Goal: Information Seeking & Learning: Learn about a topic

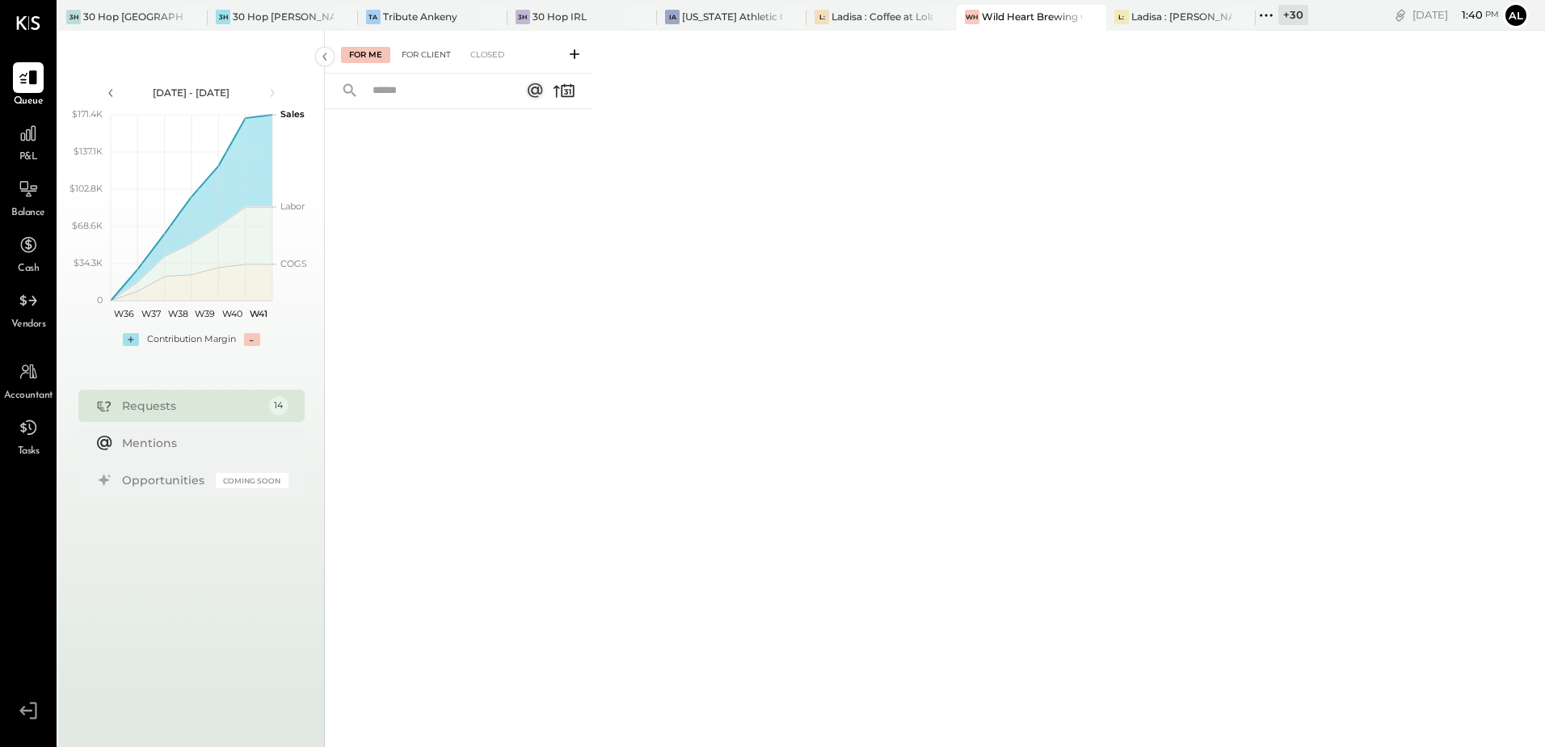
click at [443, 55] on div "For Client" at bounding box center [426, 55] width 65 height 16
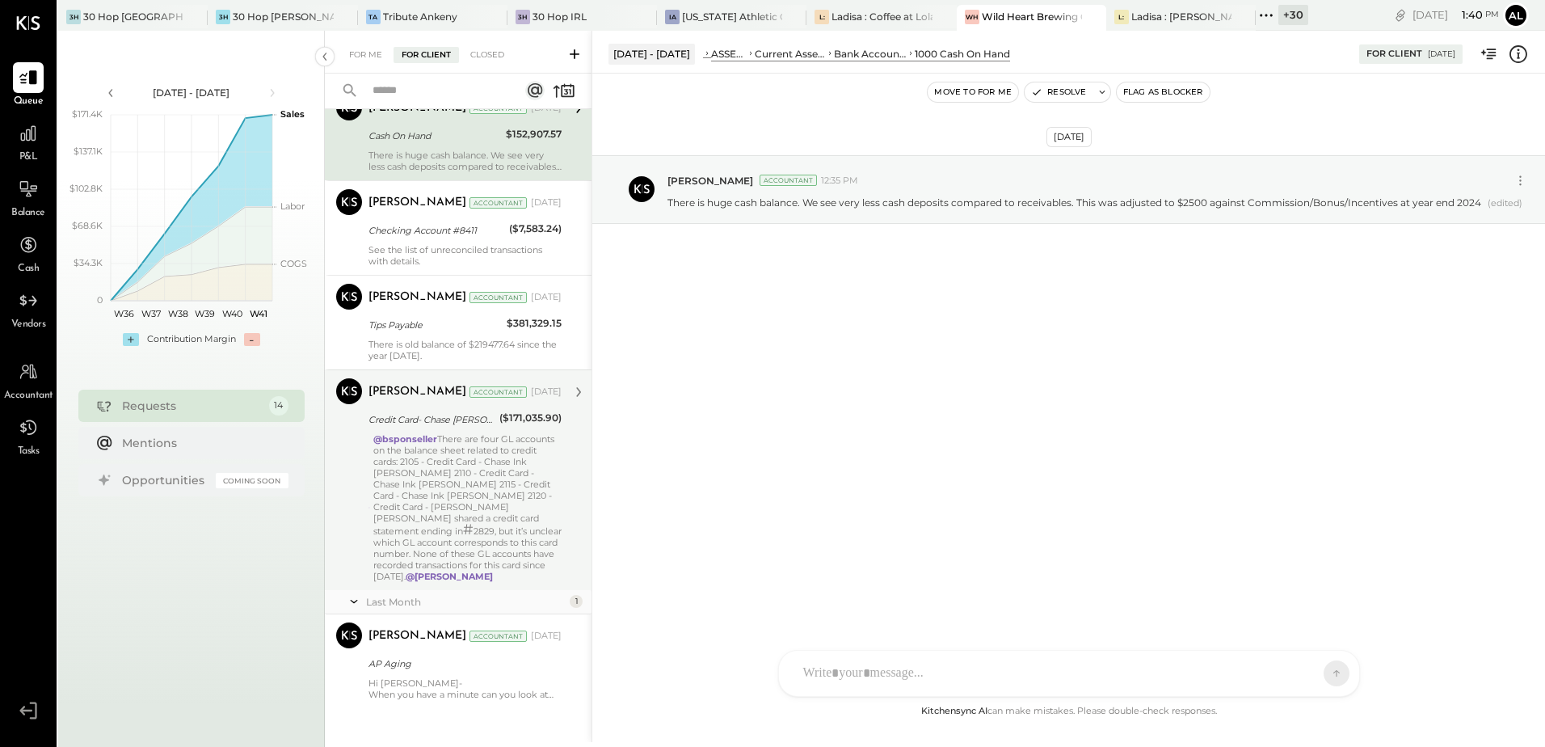
scroll to position [921, 0]
click at [419, 503] on div "@bsponseller There are four GL accounts on the balance sheet related to credit …" at bounding box center [467, 506] width 188 height 149
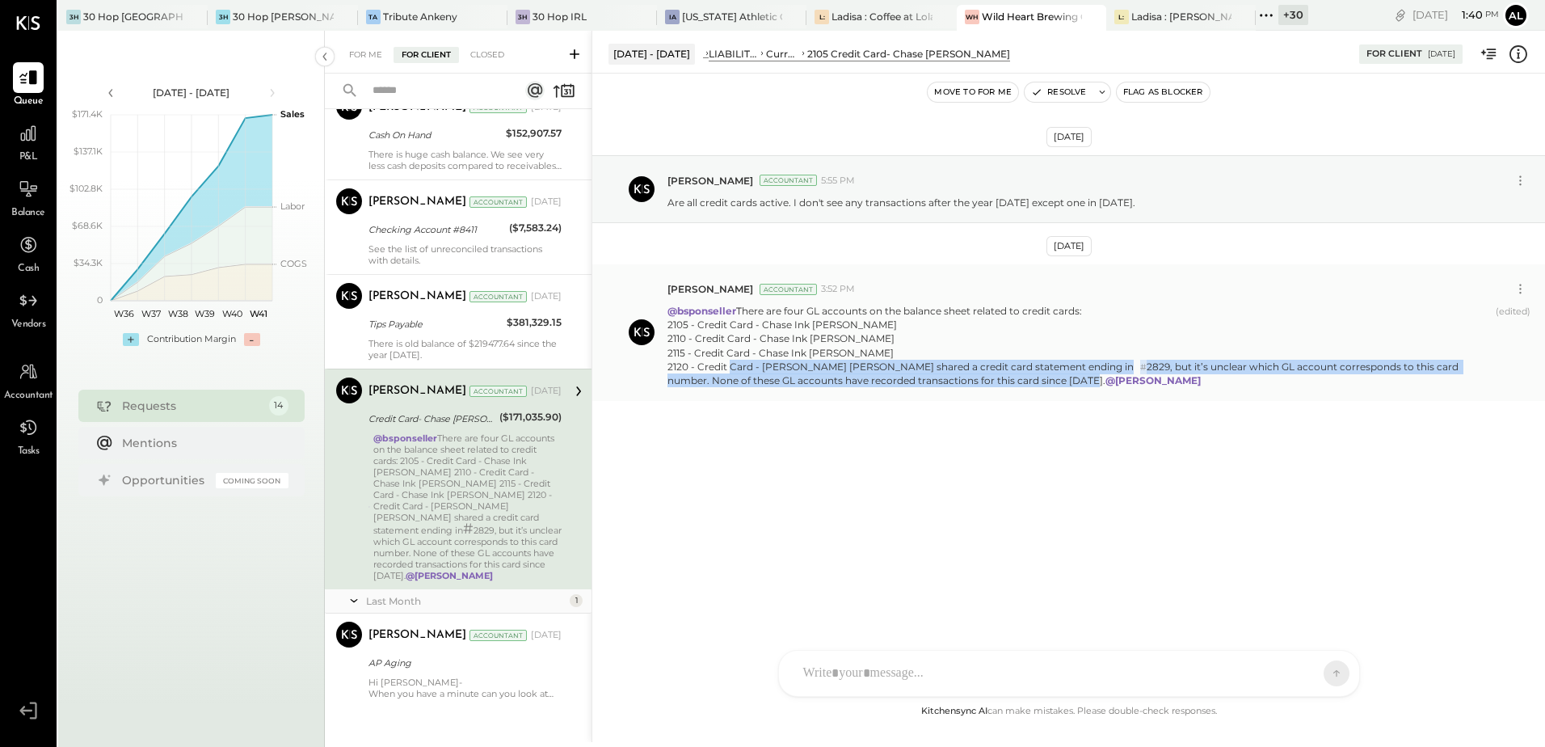
drag, startPoint x: 671, startPoint y: 382, endPoint x: 843, endPoint y: 398, distance: 172.9
click at [843, 387] on p "@bsponseller There are four GL accounts on the balance sheet related to credit …" at bounding box center [1078, 345] width 822 height 83
copy p "[PERSON_NAME] shared a credit card statement ending in # 2829, but it’s unclear…"
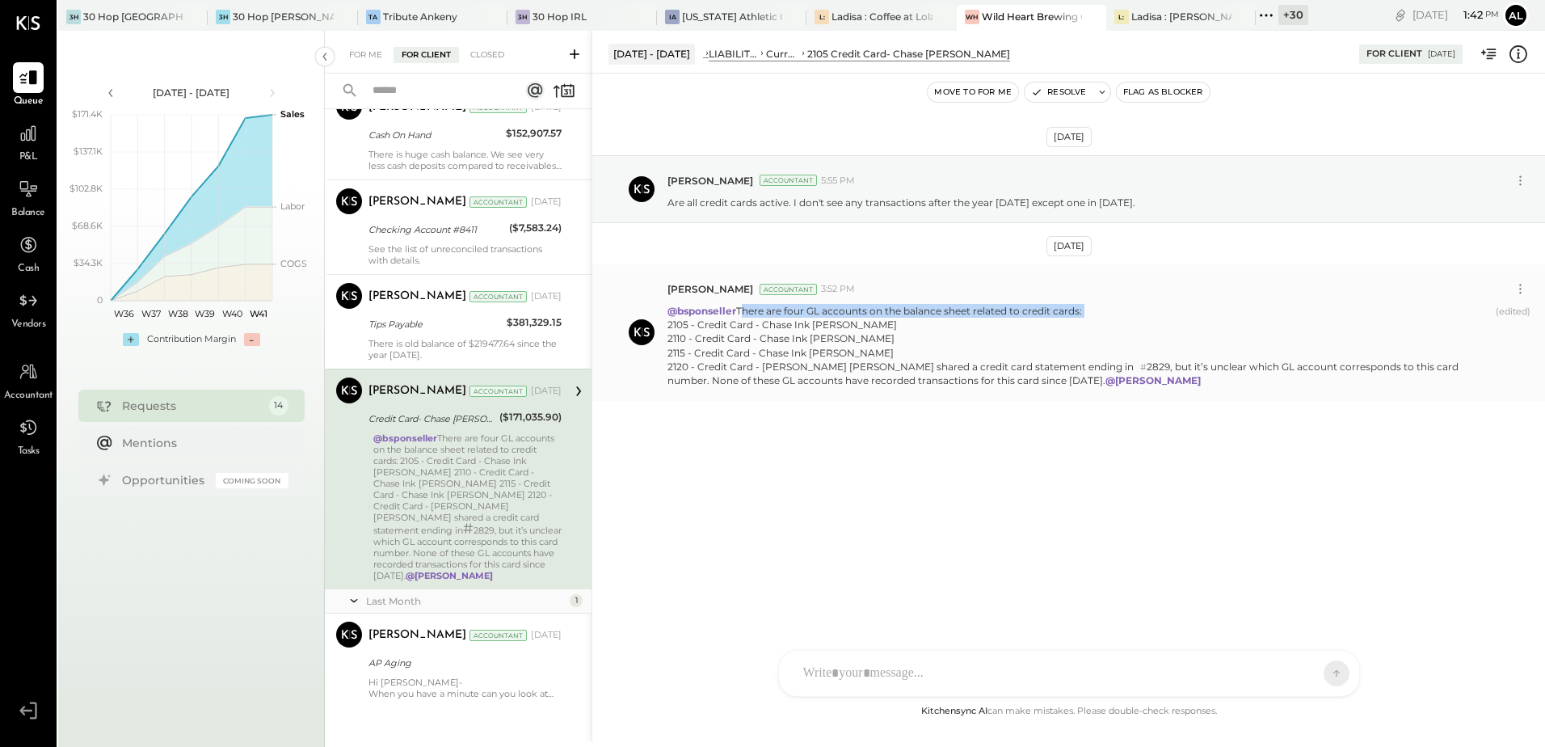
drag, startPoint x: 739, startPoint y: 310, endPoint x: 1155, endPoint y: 309, distance: 415.4
click at [1155, 309] on p "@bsponseller There are four GL accounts on the balance sheet related to credit …" at bounding box center [1078, 345] width 822 height 83
copy p "There are four GL accounts on the balance sheet related to credit cards:"
click at [717, 352] on p "@bsponseller There are four GL accounts on the balance sheet related to credit …" at bounding box center [1078, 345] width 822 height 83
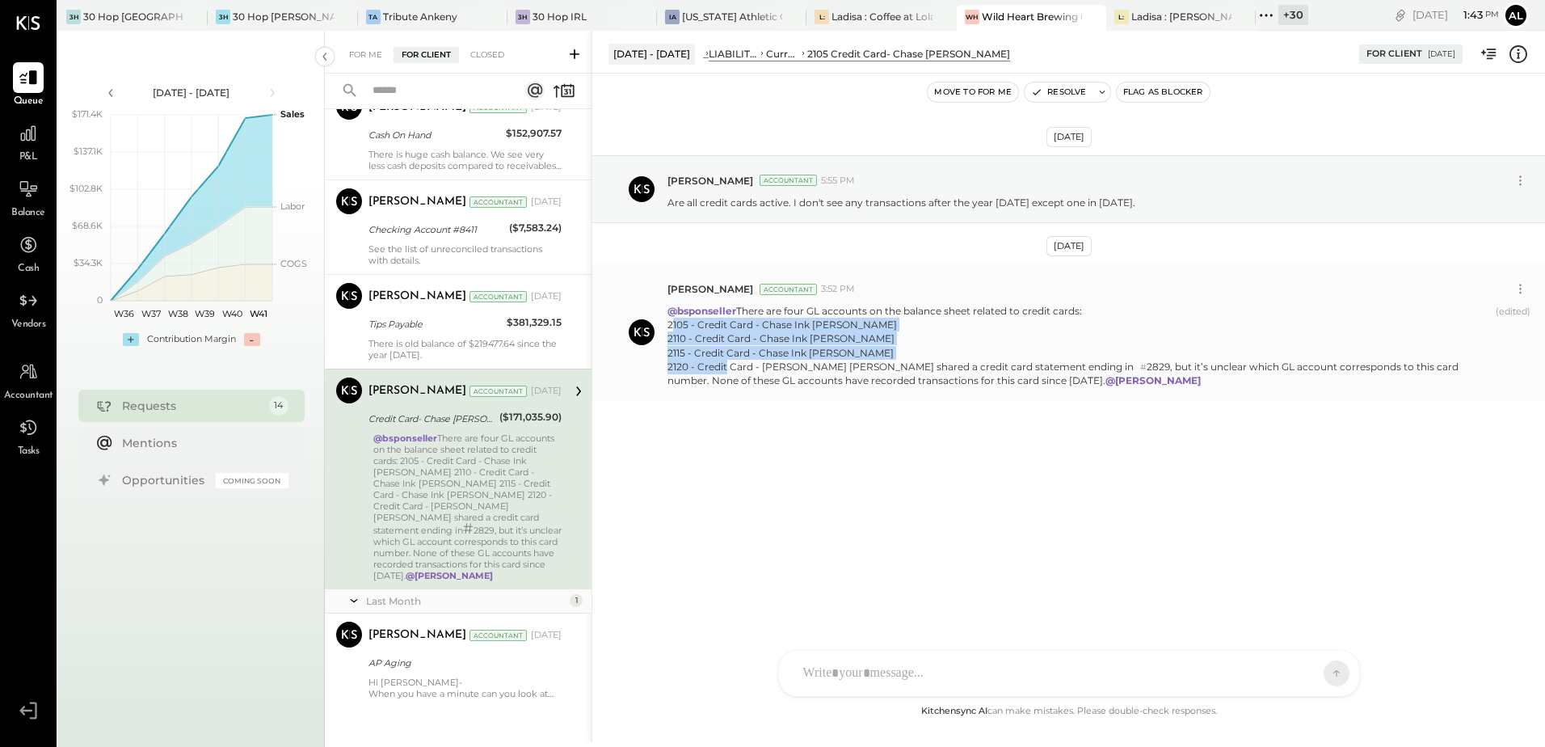
drag, startPoint x: 667, startPoint y: 323, endPoint x: 847, endPoint y: 361, distance: 183.4
click at [847, 361] on p "@bsponseller There are four GL accounts on the balance sheet related to credit …" at bounding box center [1078, 345] width 822 height 83
copy p "2105 - Credit Card - Chase [PERSON_NAME] 2110 - Credit Card - Chase Ink [PERSON…"
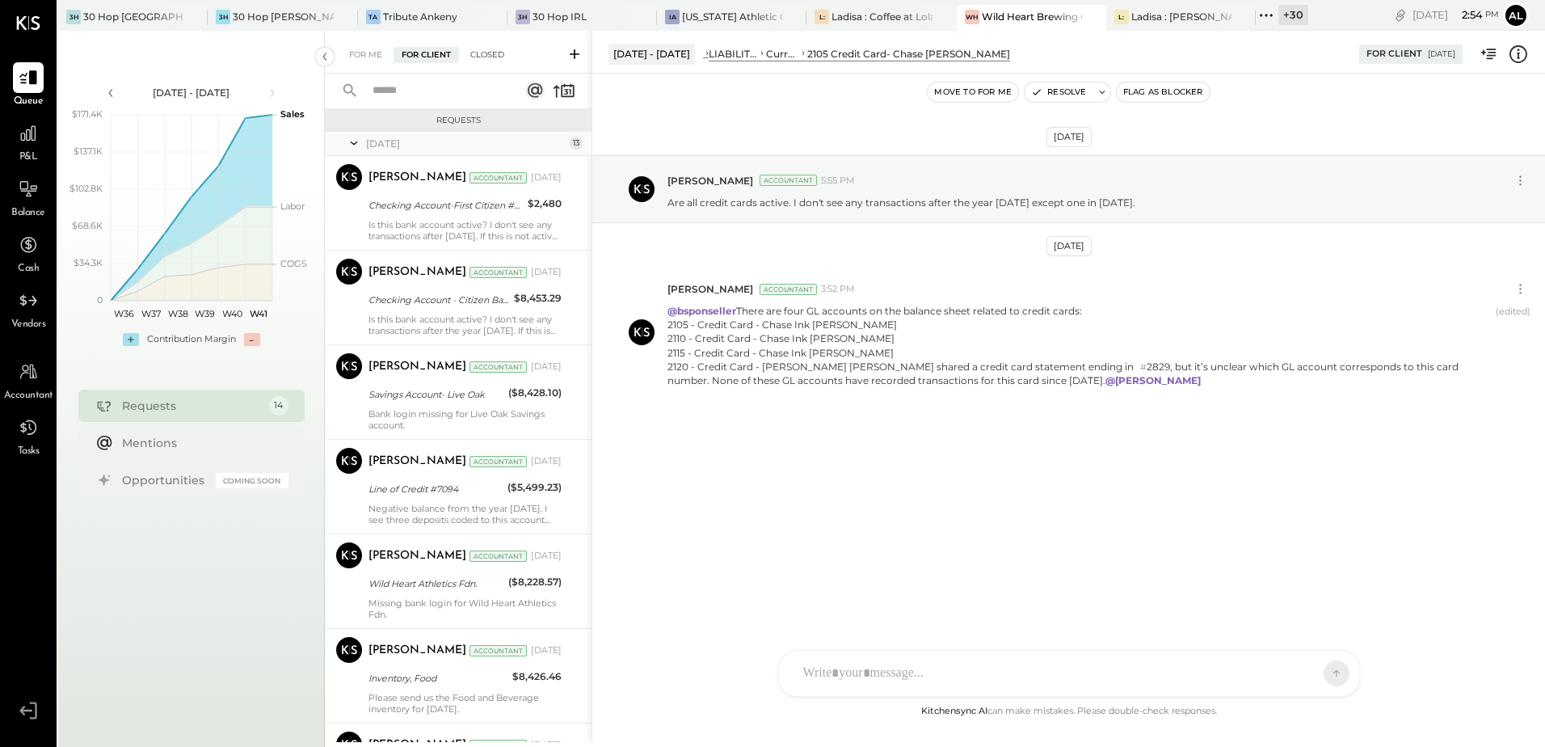
click at [476, 60] on div "Closed" at bounding box center [487, 55] width 50 height 16
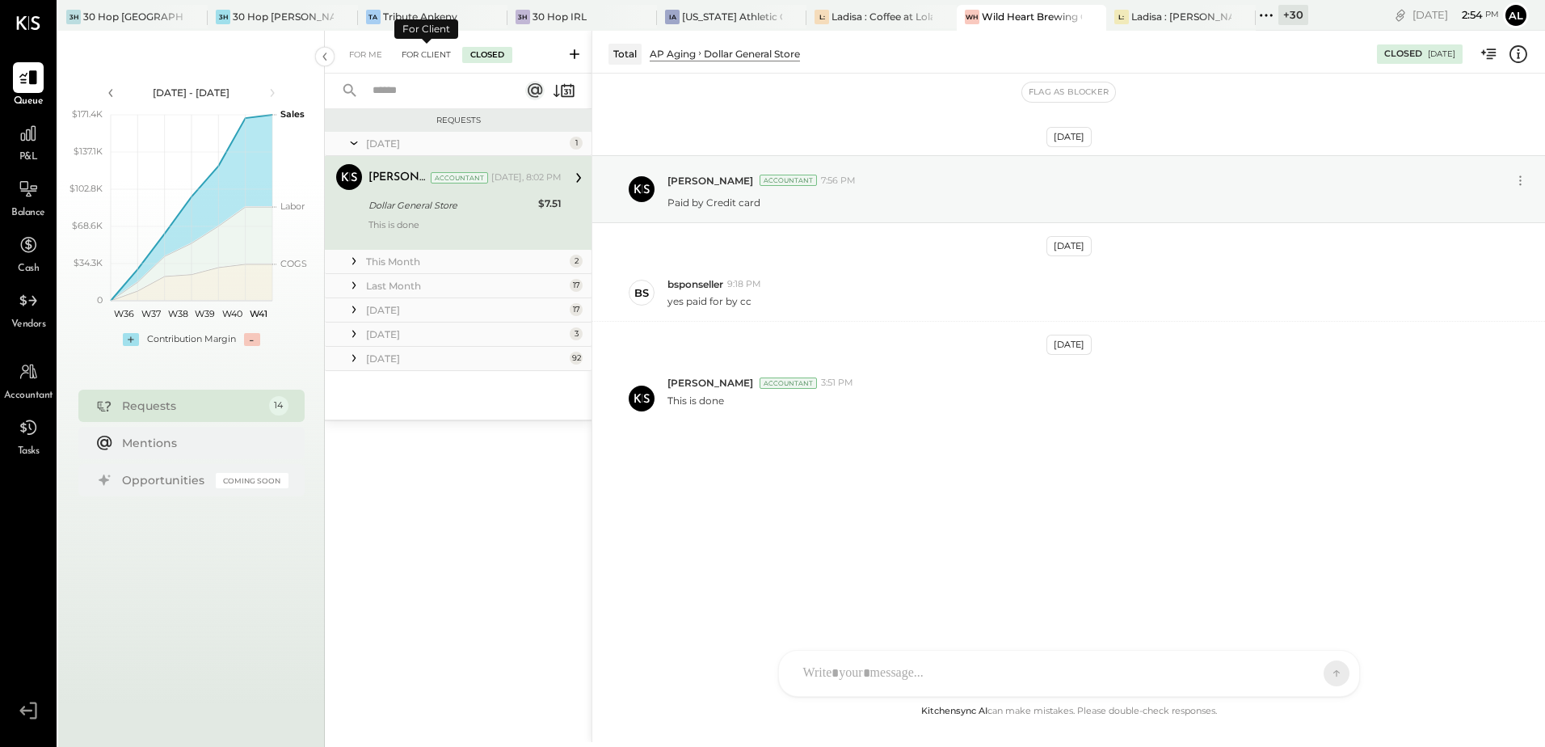
click at [416, 61] on div "For Client" at bounding box center [426, 55] width 65 height 16
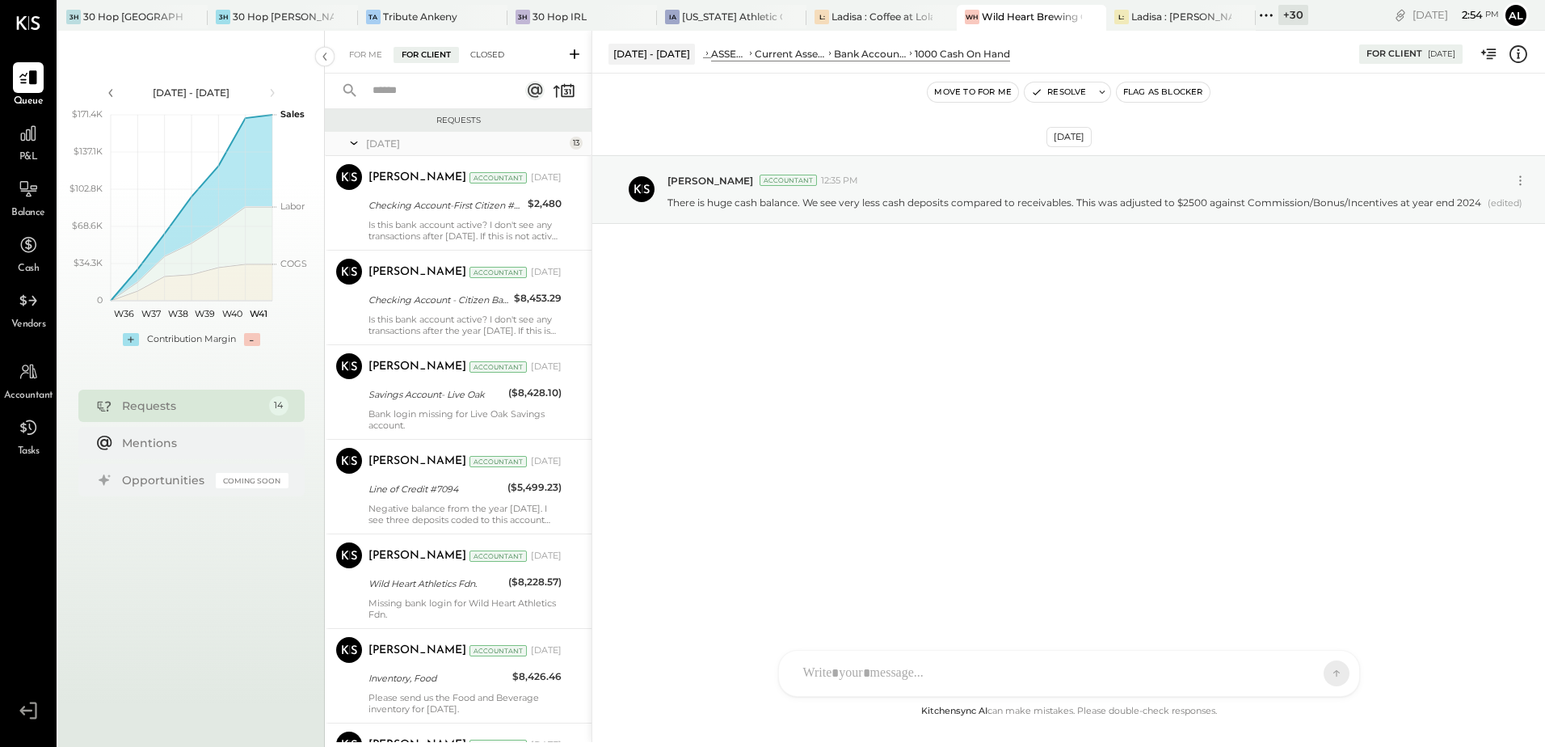
click at [499, 53] on div "Closed" at bounding box center [487, 55] width 50 height 16
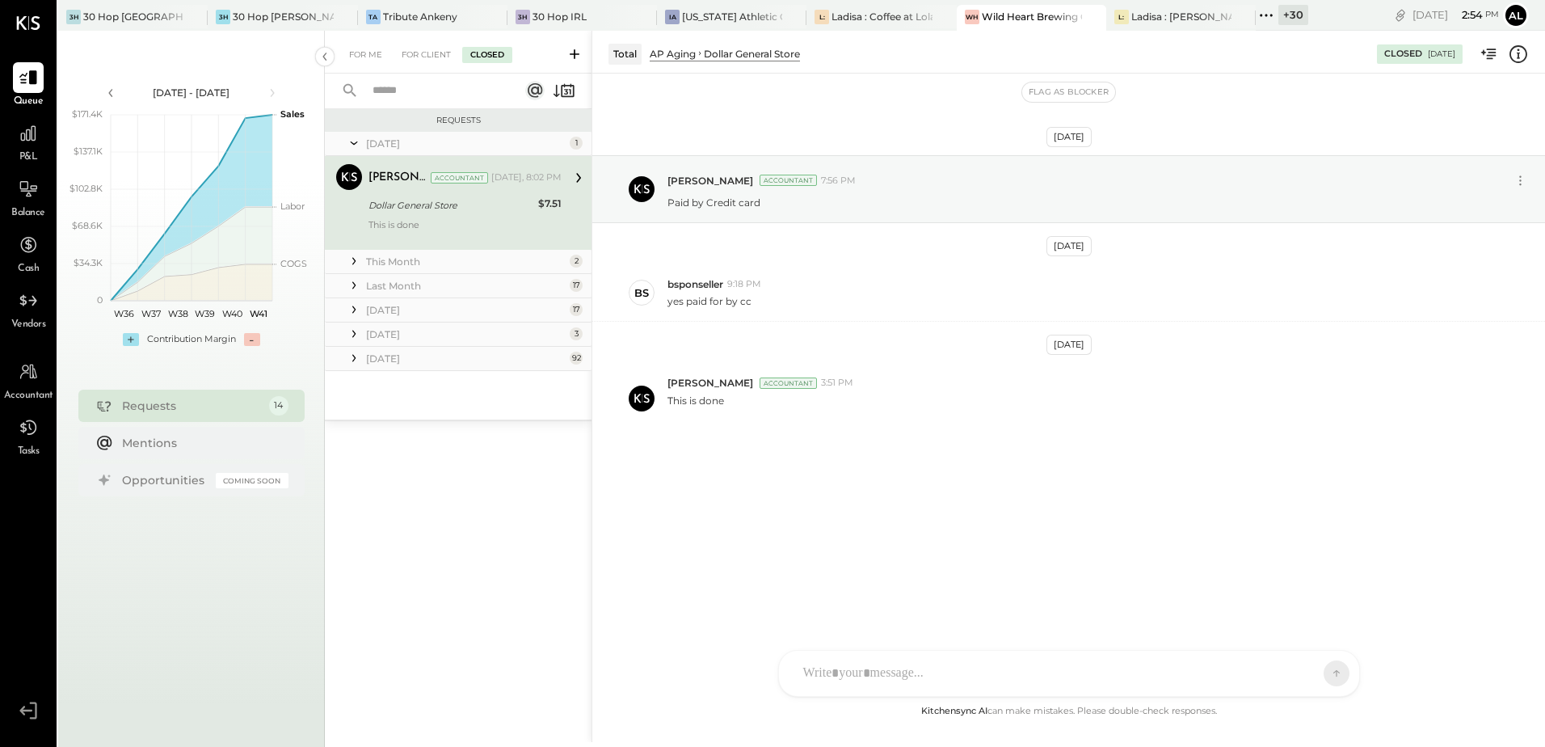
click at [406, 266] on div "This Month" at bounding box center [466, 262] width 200 height 14
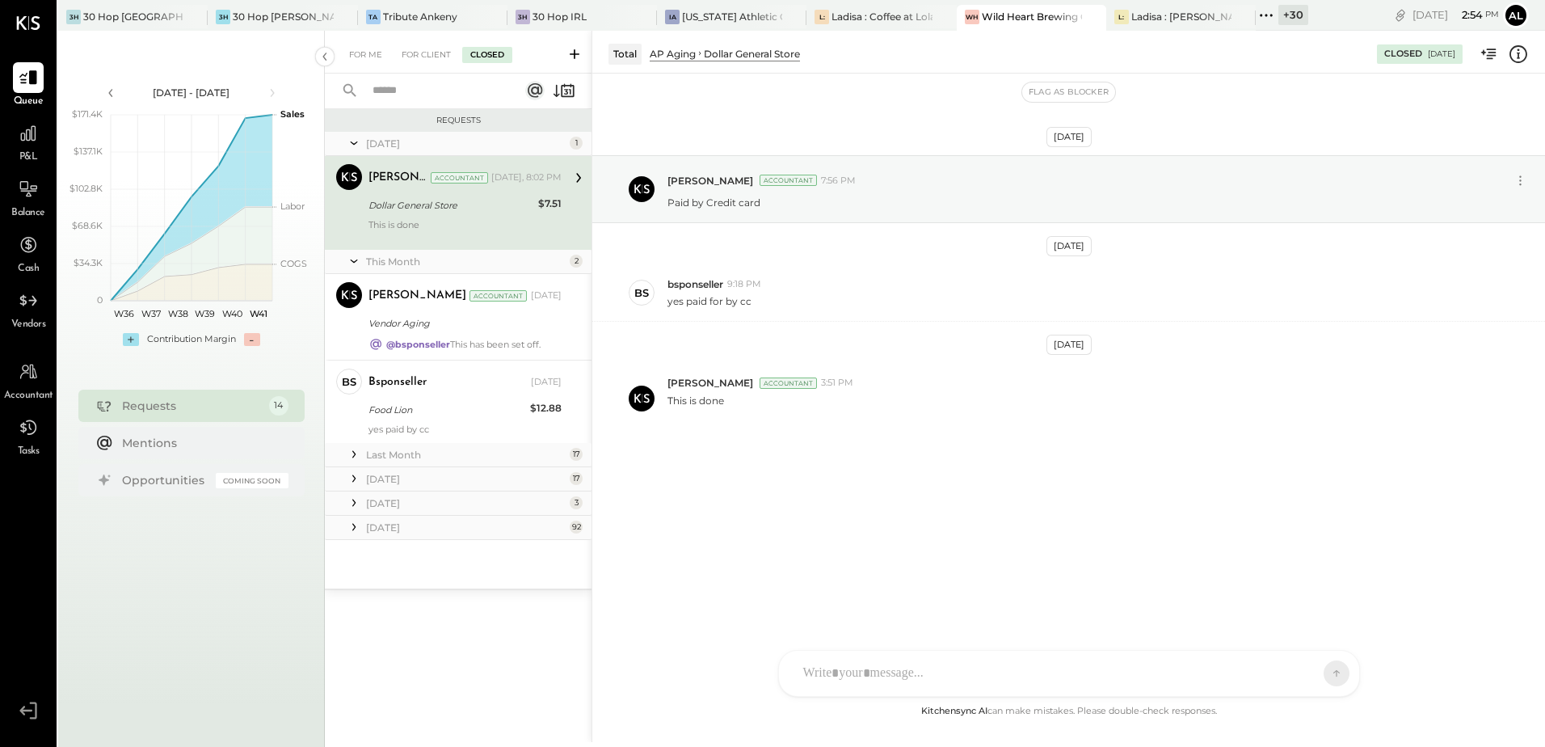
click at [398, 453] on div "Last Month" at bounding box center [466, 455] width 200 height 14
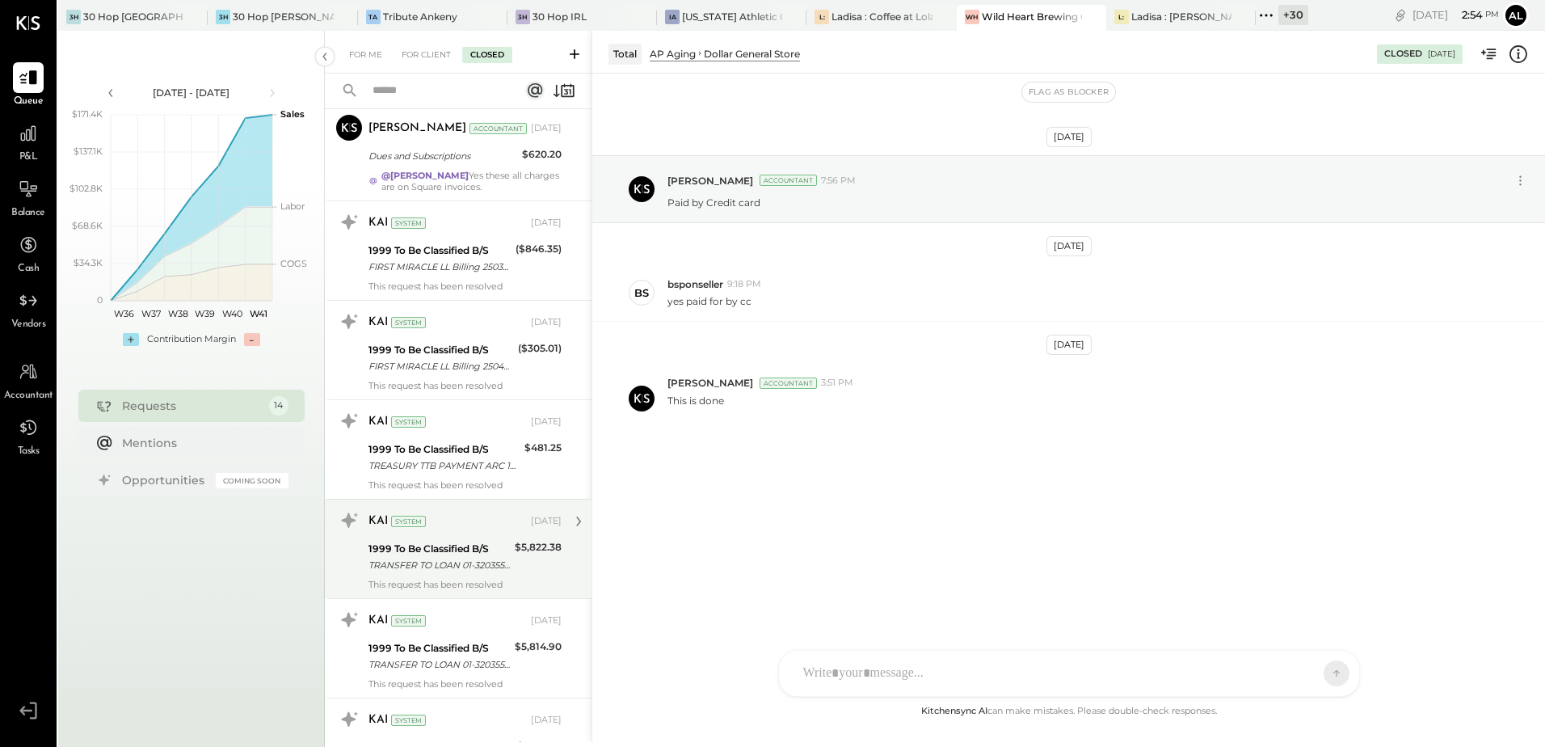
scroll to position [1523, 0]
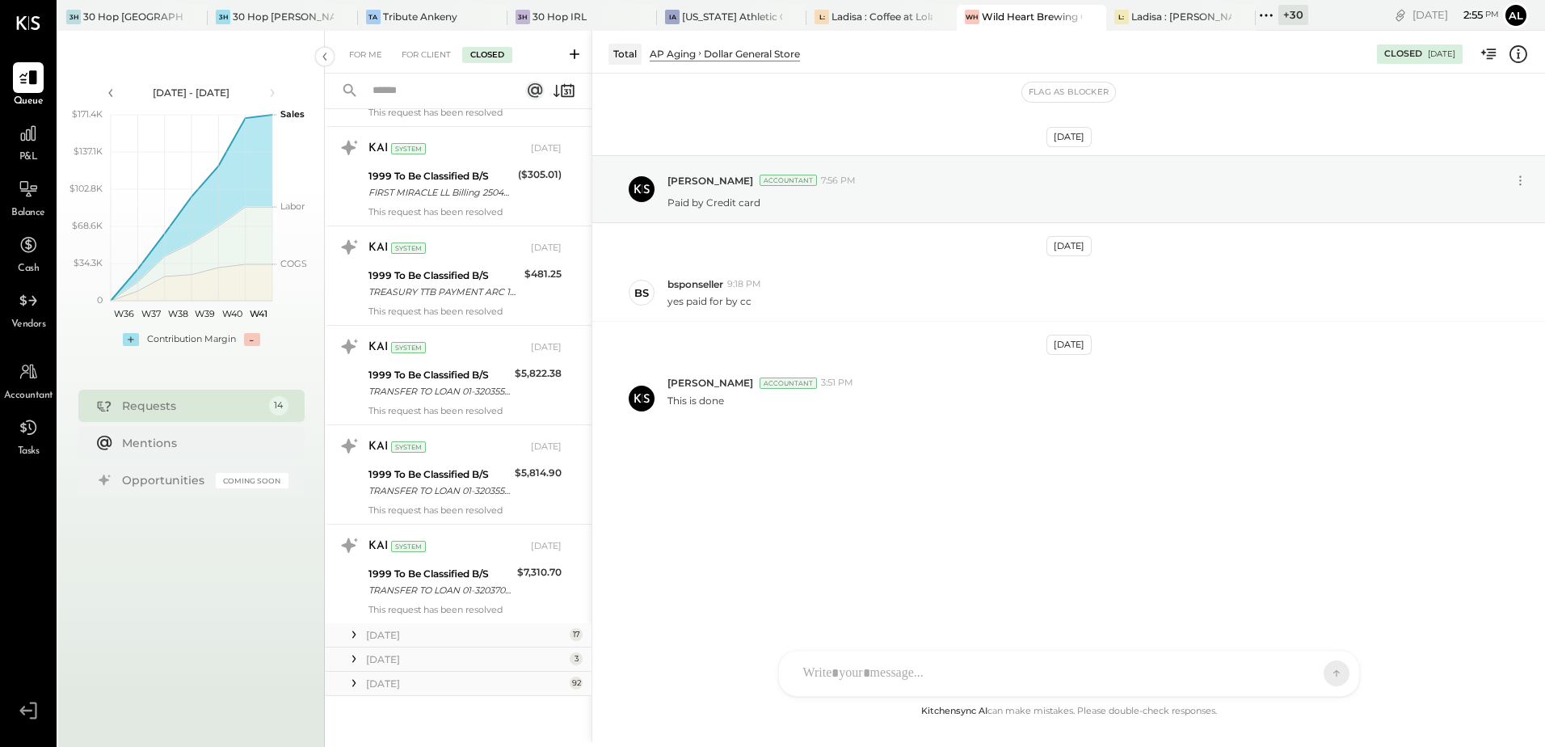
click at [399, 659] on div "[DATE]" at bounding box center [466, 659] width 200 height 14
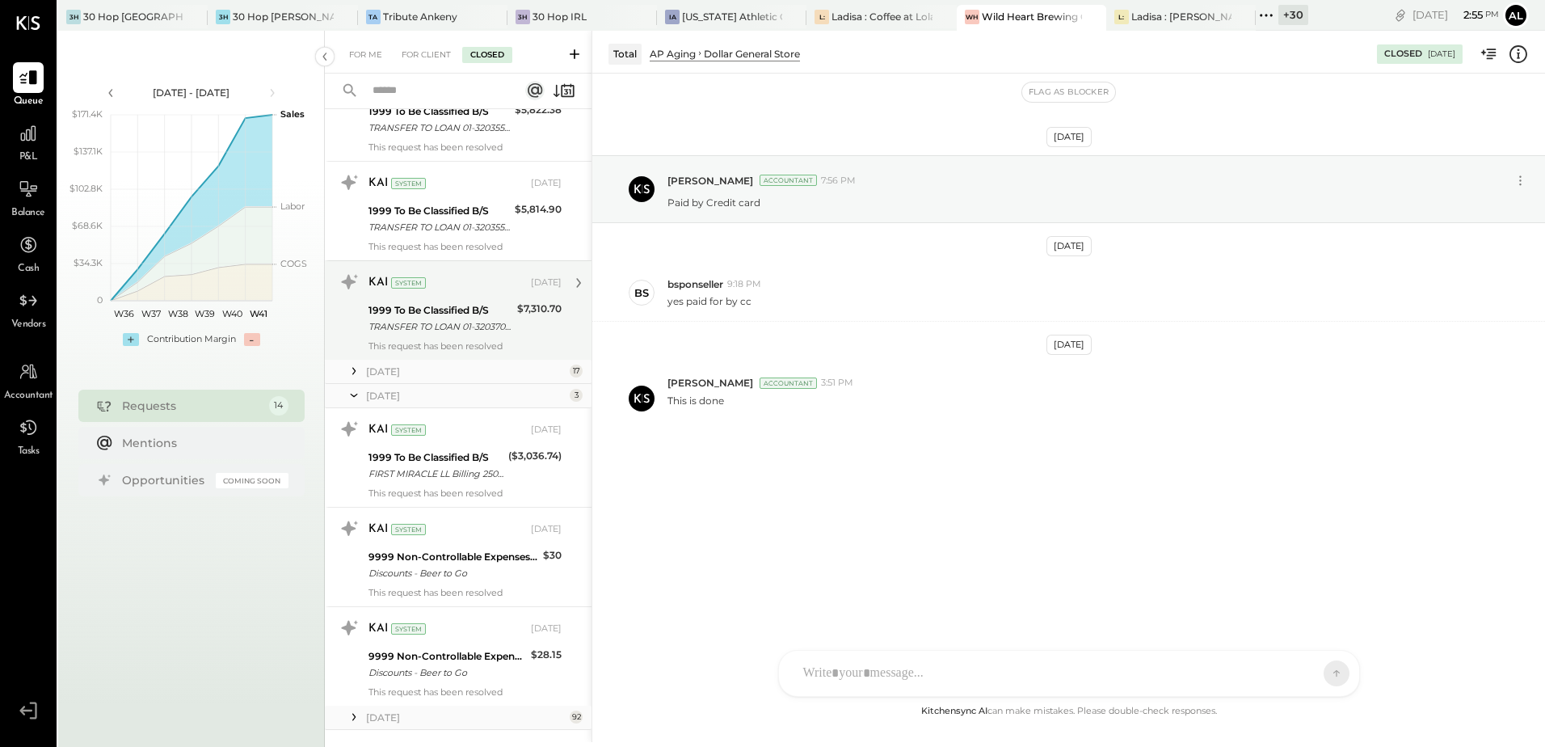
scroll to position [1821, 0]
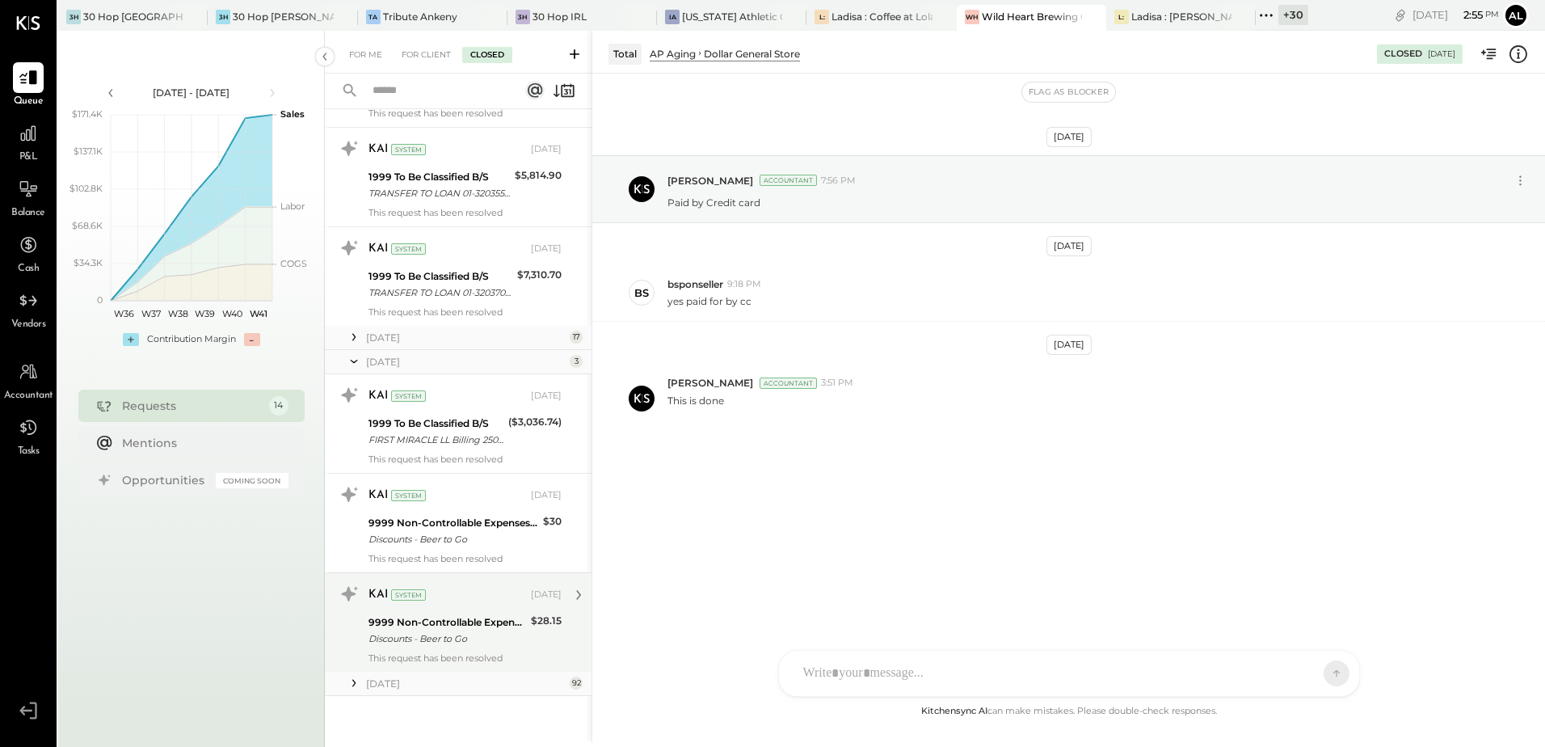
drag, startPoint x: 396, startPoint y: 691, endPoint x: 397, endPoint y: 667, distance: 23.4
click at [396, 692] on div "[DATE]" at bounding box center [458, 684] width 267 height 24
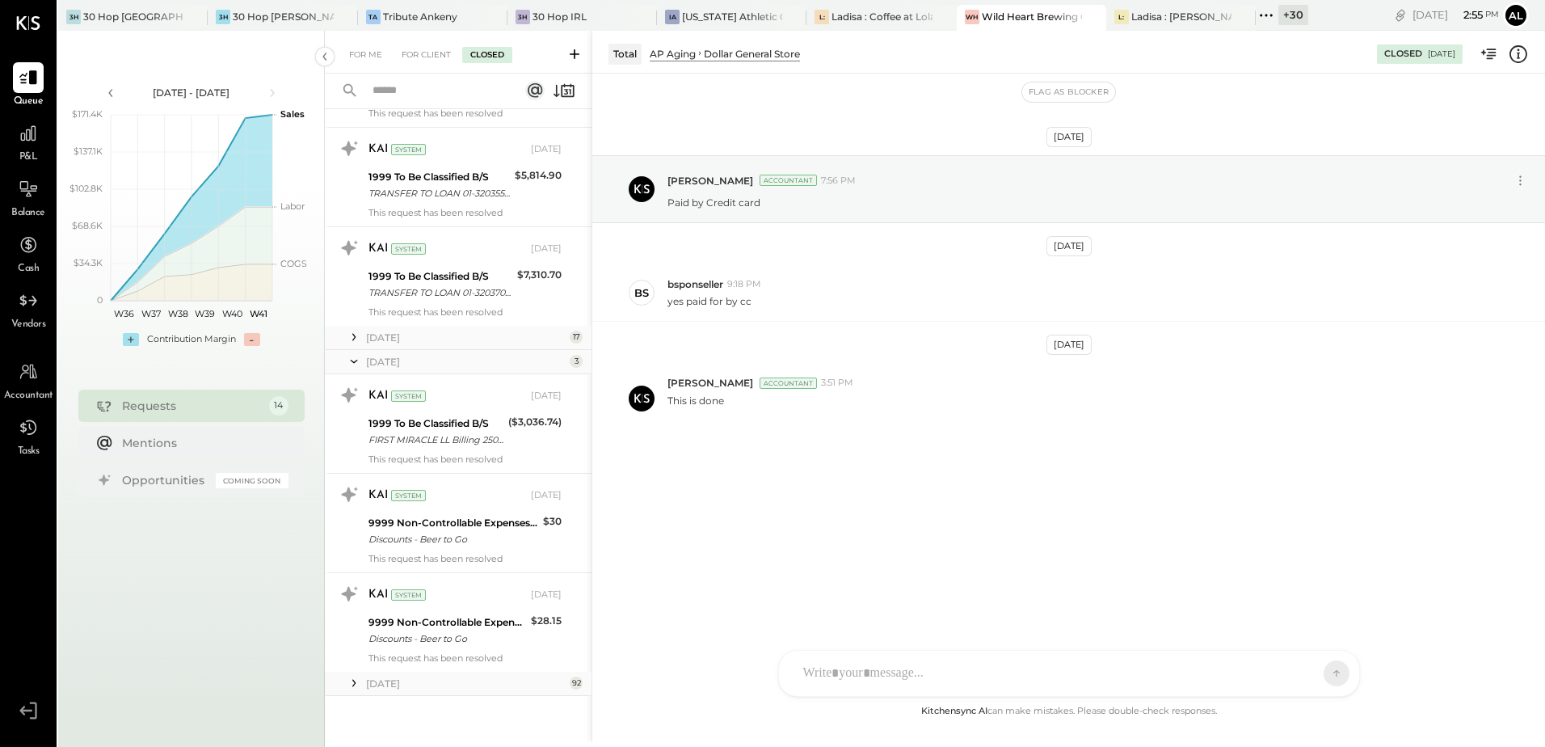
click at [387, 680] on div "[DATE]" at bounding box center [466, 683] width 200 height 14
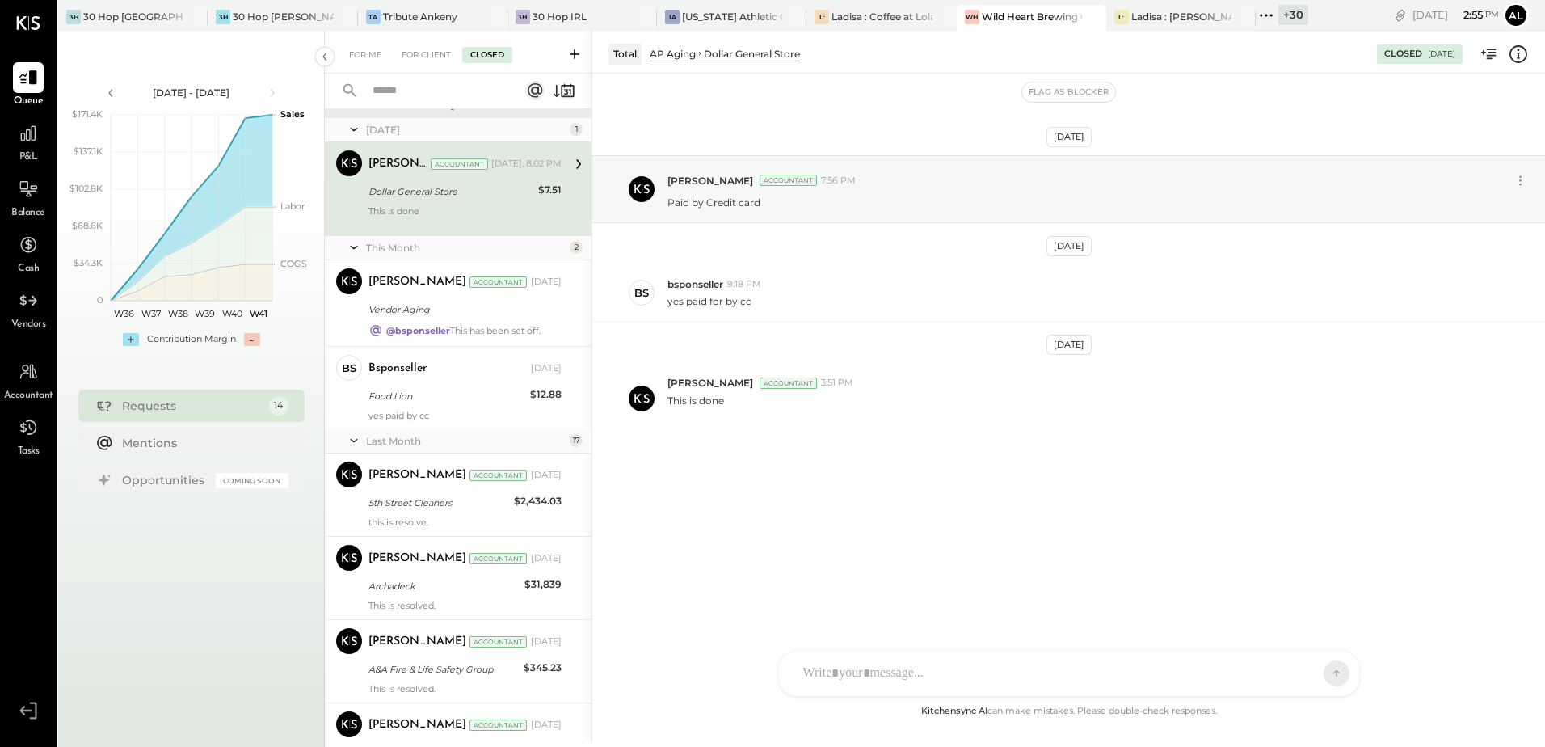
scroll to position [0, 0]
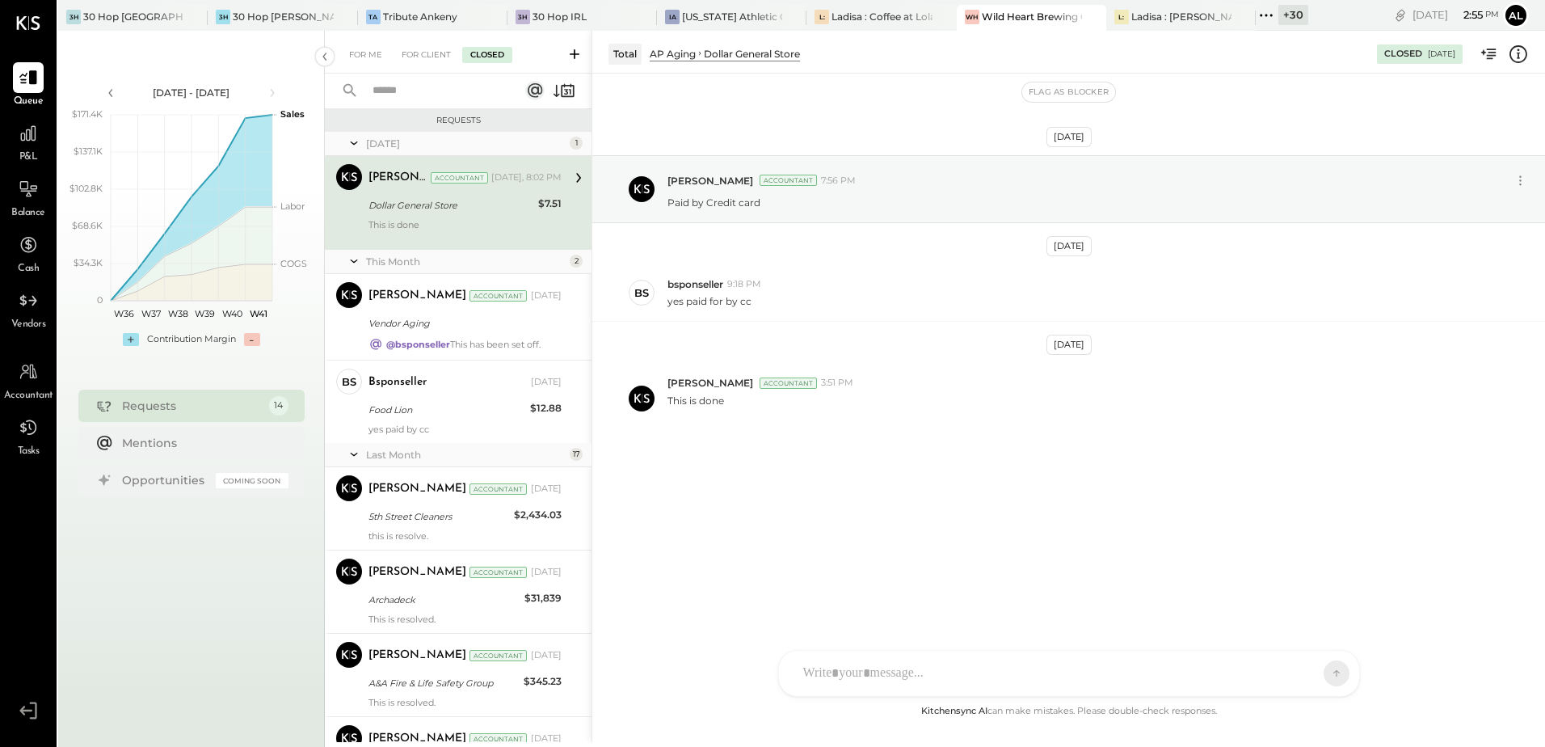
click at [451, 116] on div "Requests" at bounding box center [458, 120] width 251 height 11
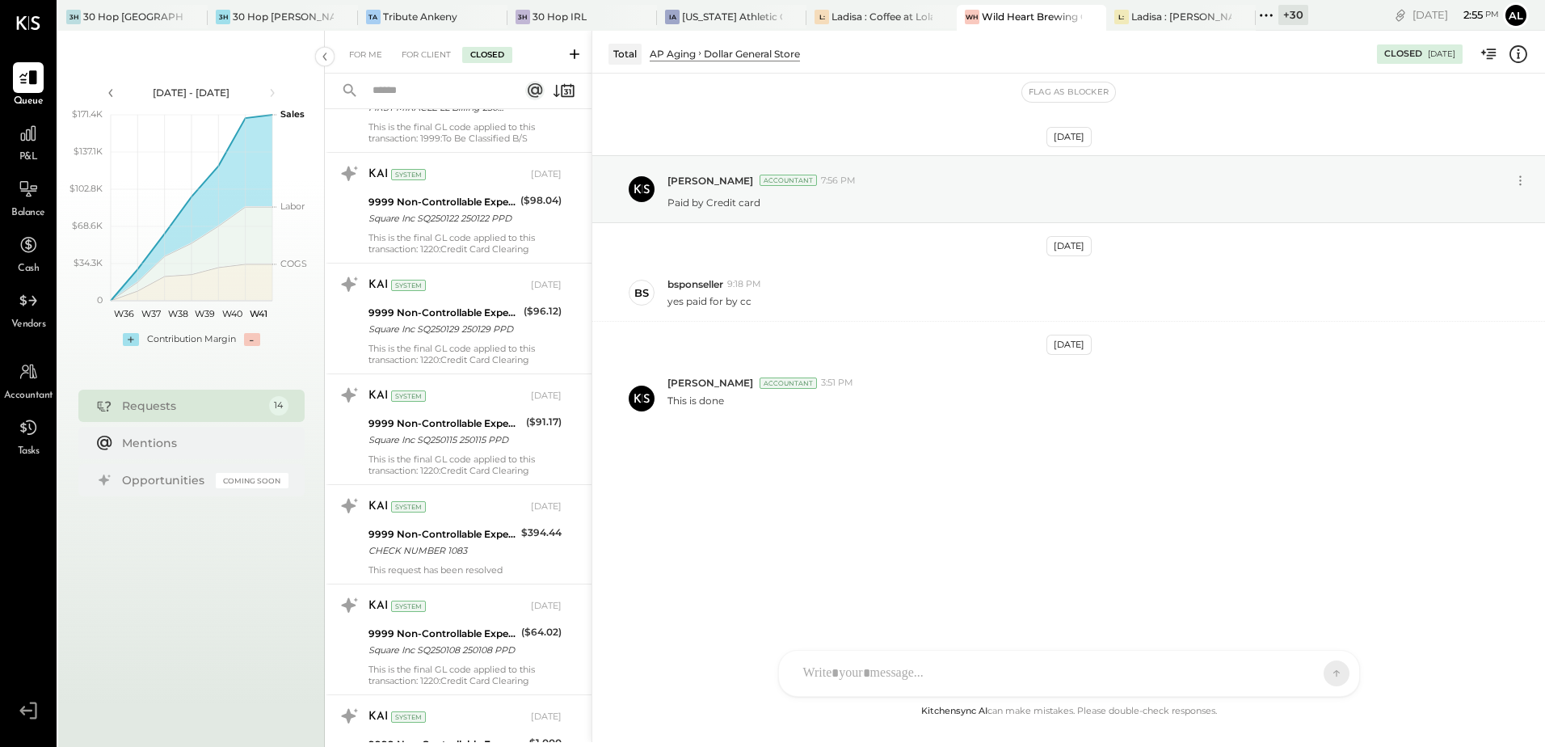
scroll to position [11394, 0]
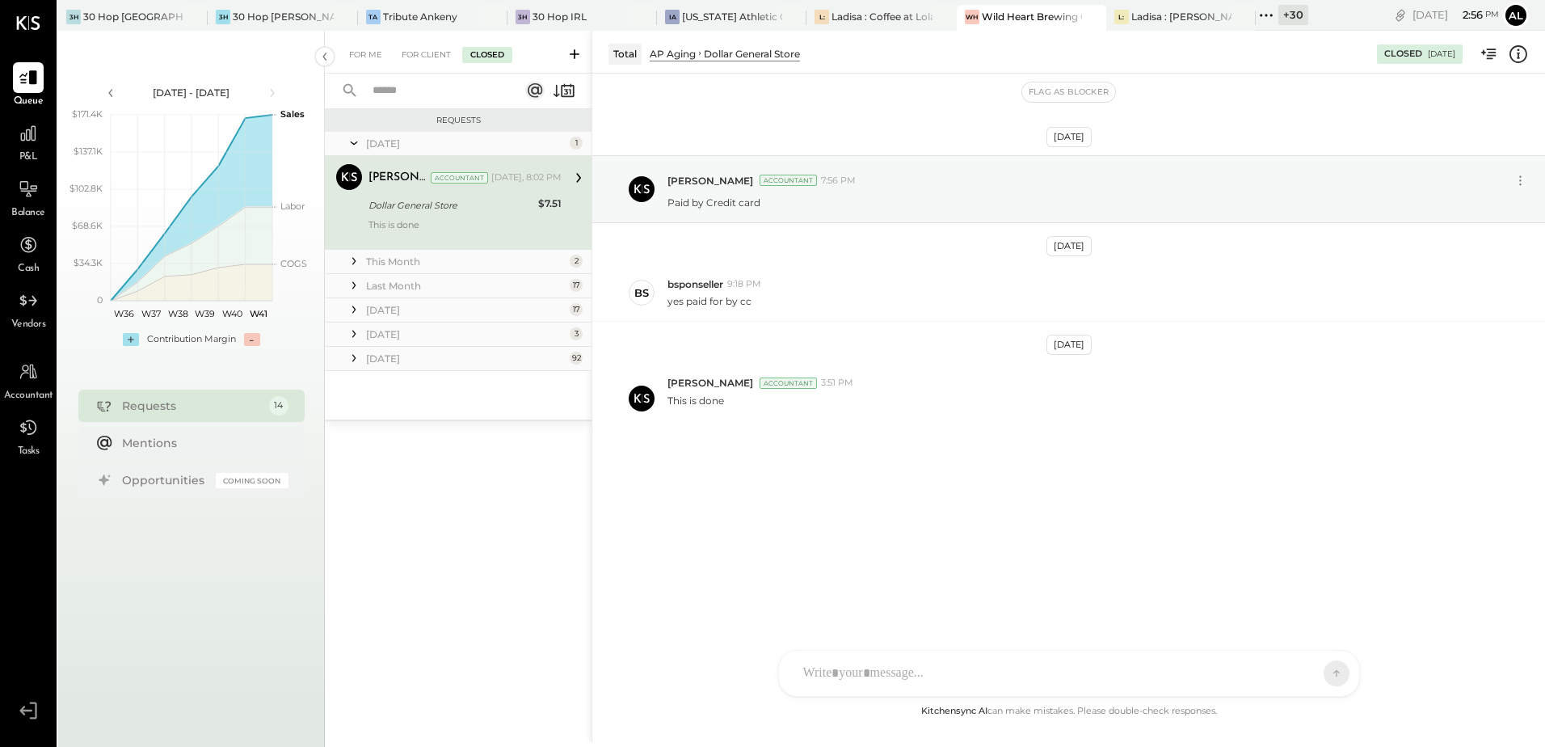
click at [27, 395] on span "Accountant" at bounding box center [28, 396] width 49 height 15
select select "**"
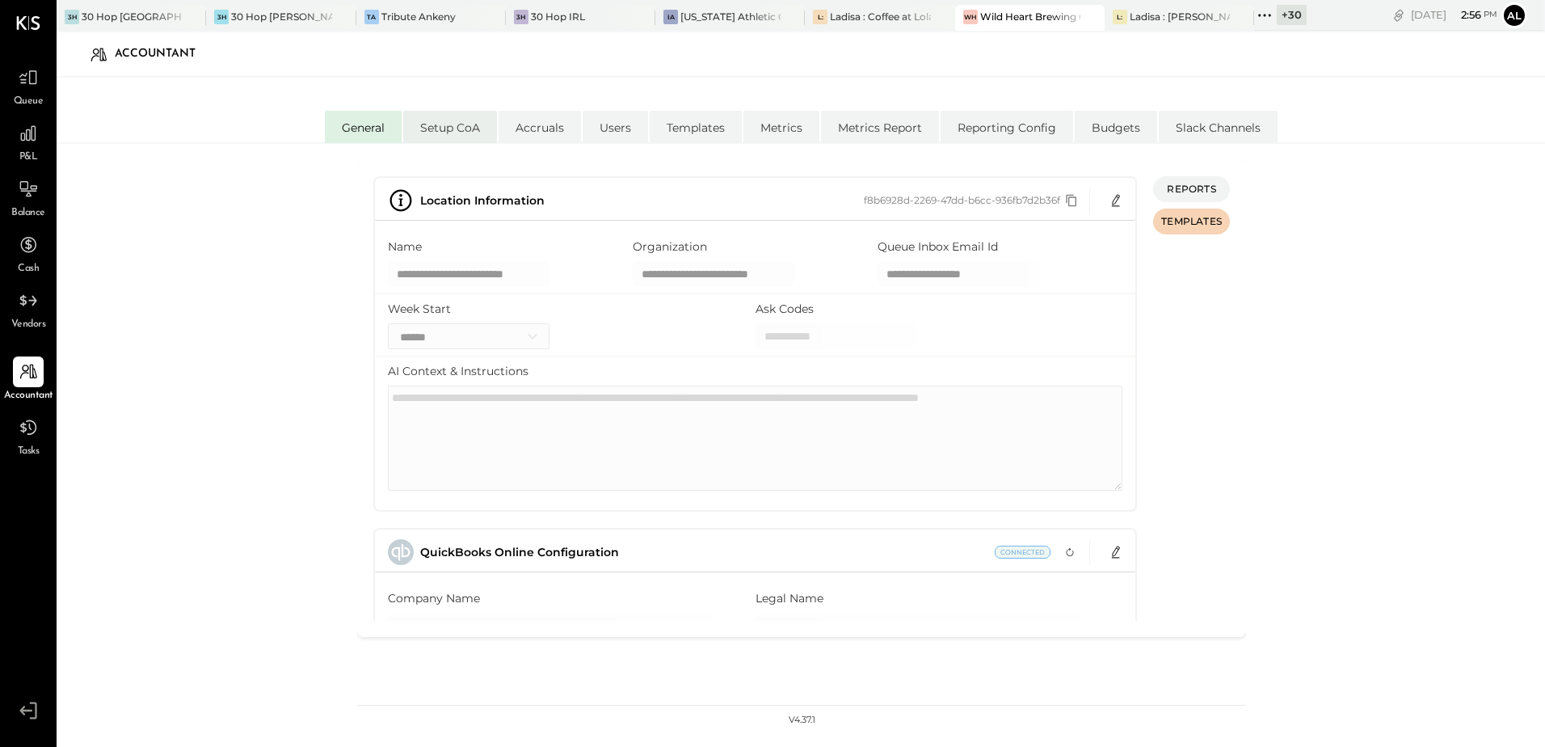
click at [433, 134] on li "Setup CoA" at bounding box center [450, 127] width 94 height 32
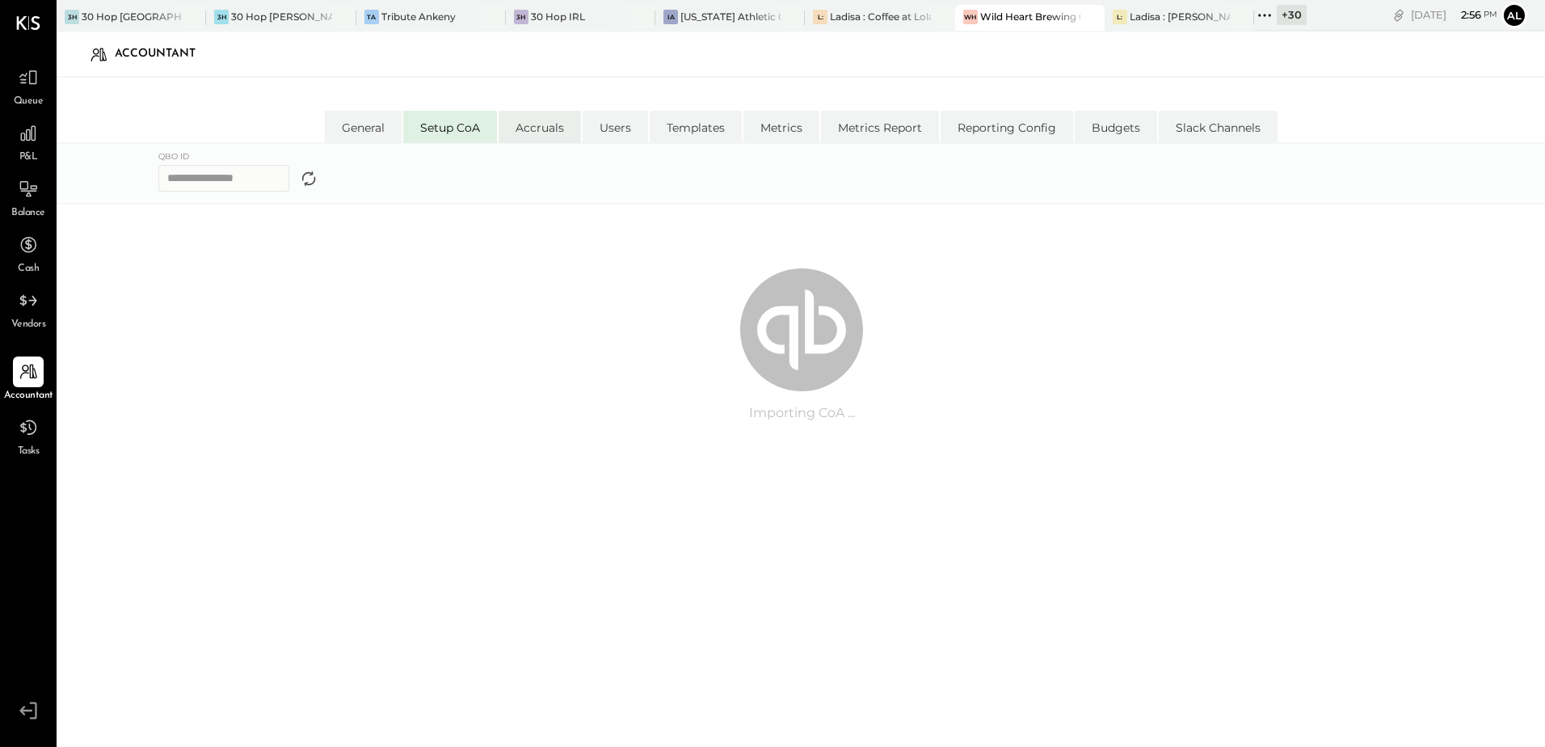
click at [549, 128] on li "Accruals" at bounding box center [540, 127] width 82 height 32
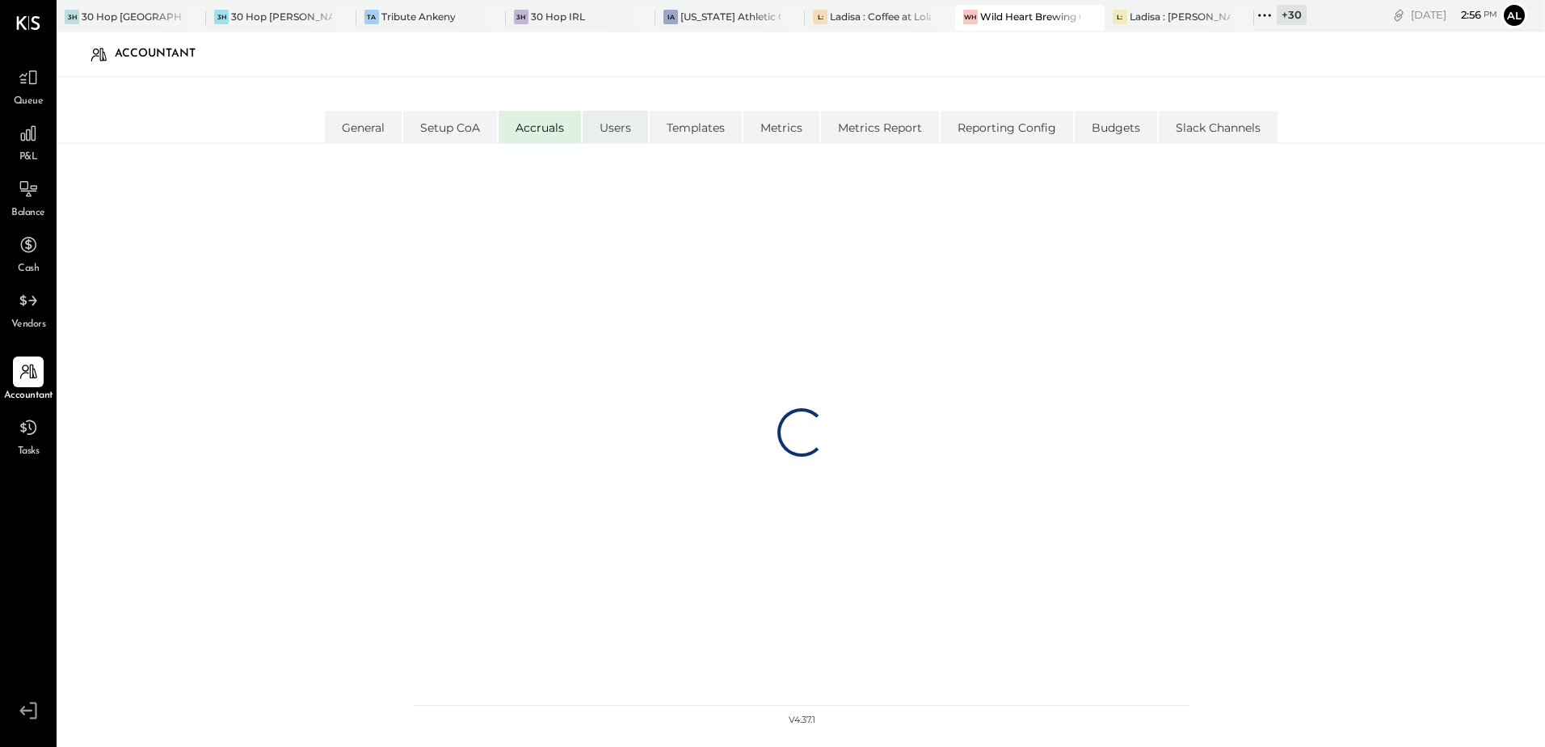
click at [614, 125] on li "Users" at bounding box center [615, 127] width 65 height 32
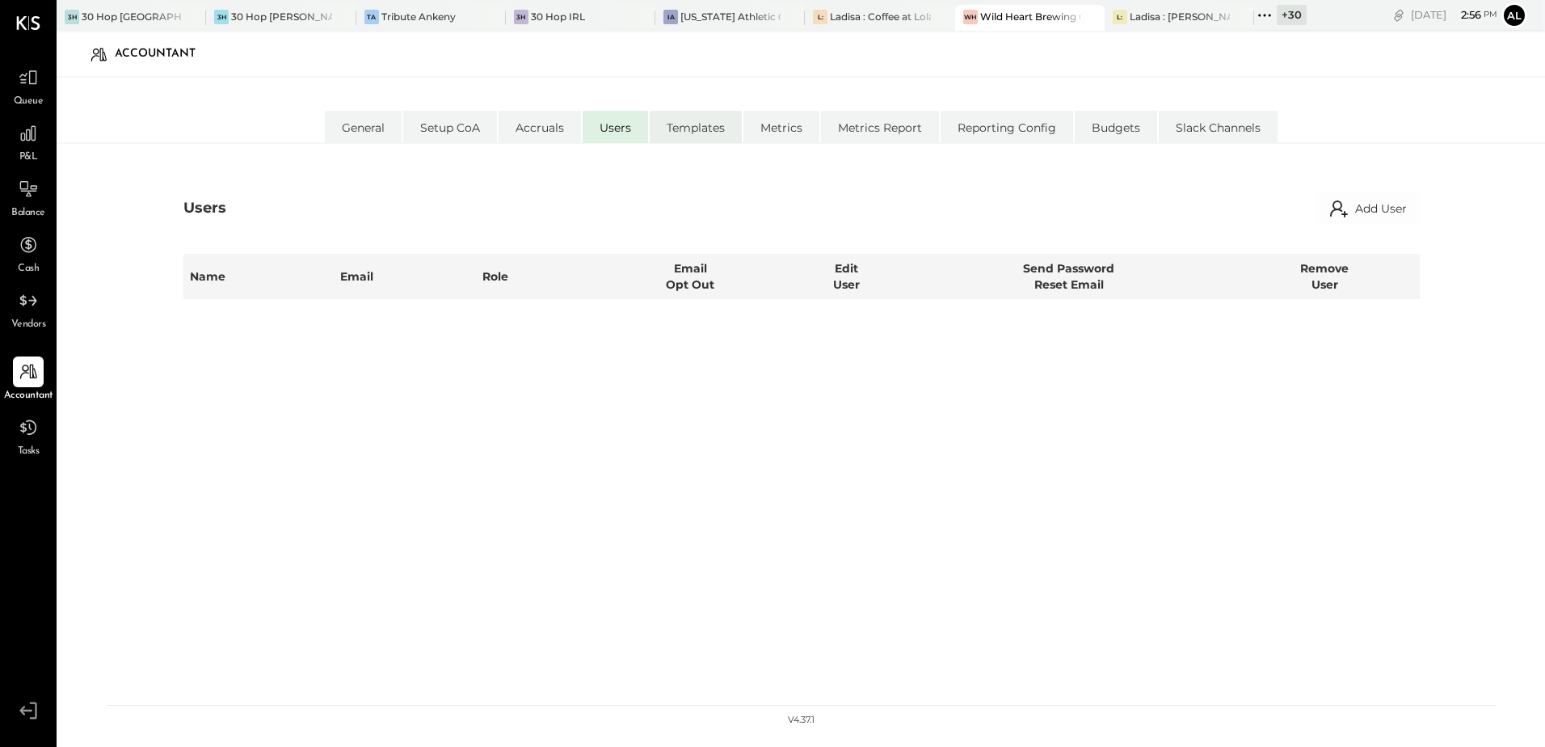
select select "**********"
select select "*****"
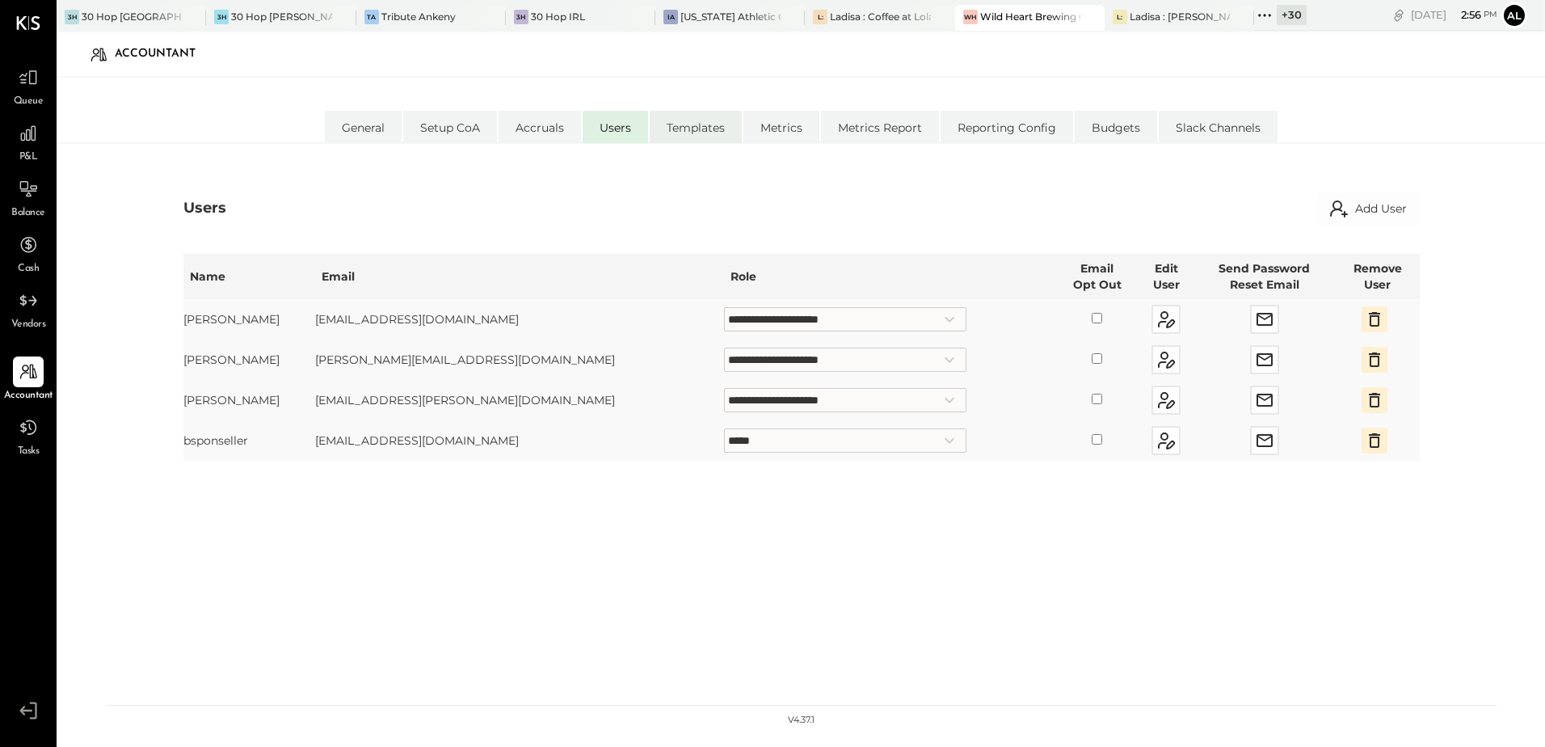
click at [678, 130] on li "Templates" at bounding box center [696, 127] width 92 height 32
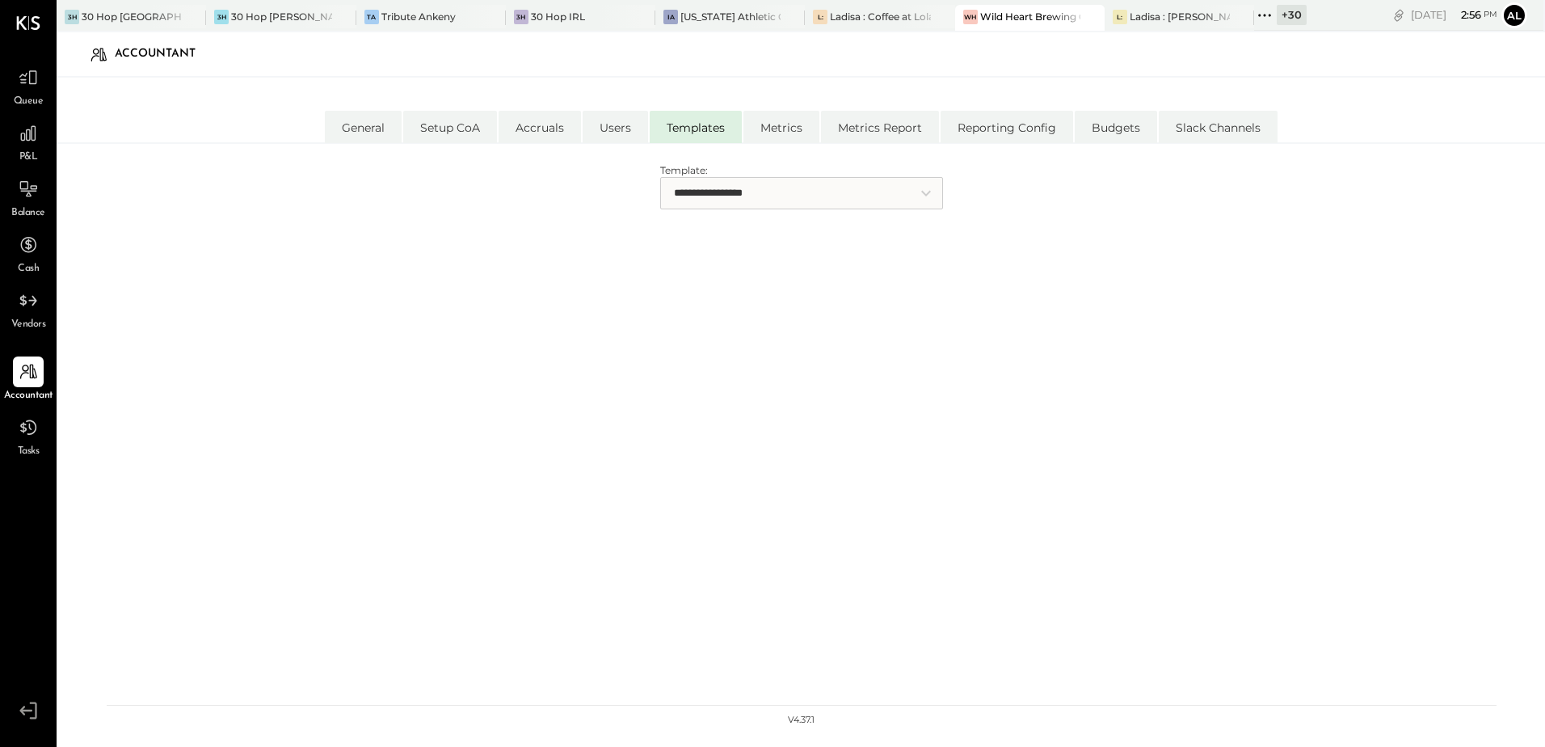
click at [695, 191] on select "**********" at bounding box center [801, 193] width 283 height 32
click at [779, 127] on li "Metrics" at bounding box center [781, 127] width 76 height 32
click at [892, 122] on li "Metrics Report" at bounding box center [880, 127] width 118 height 32
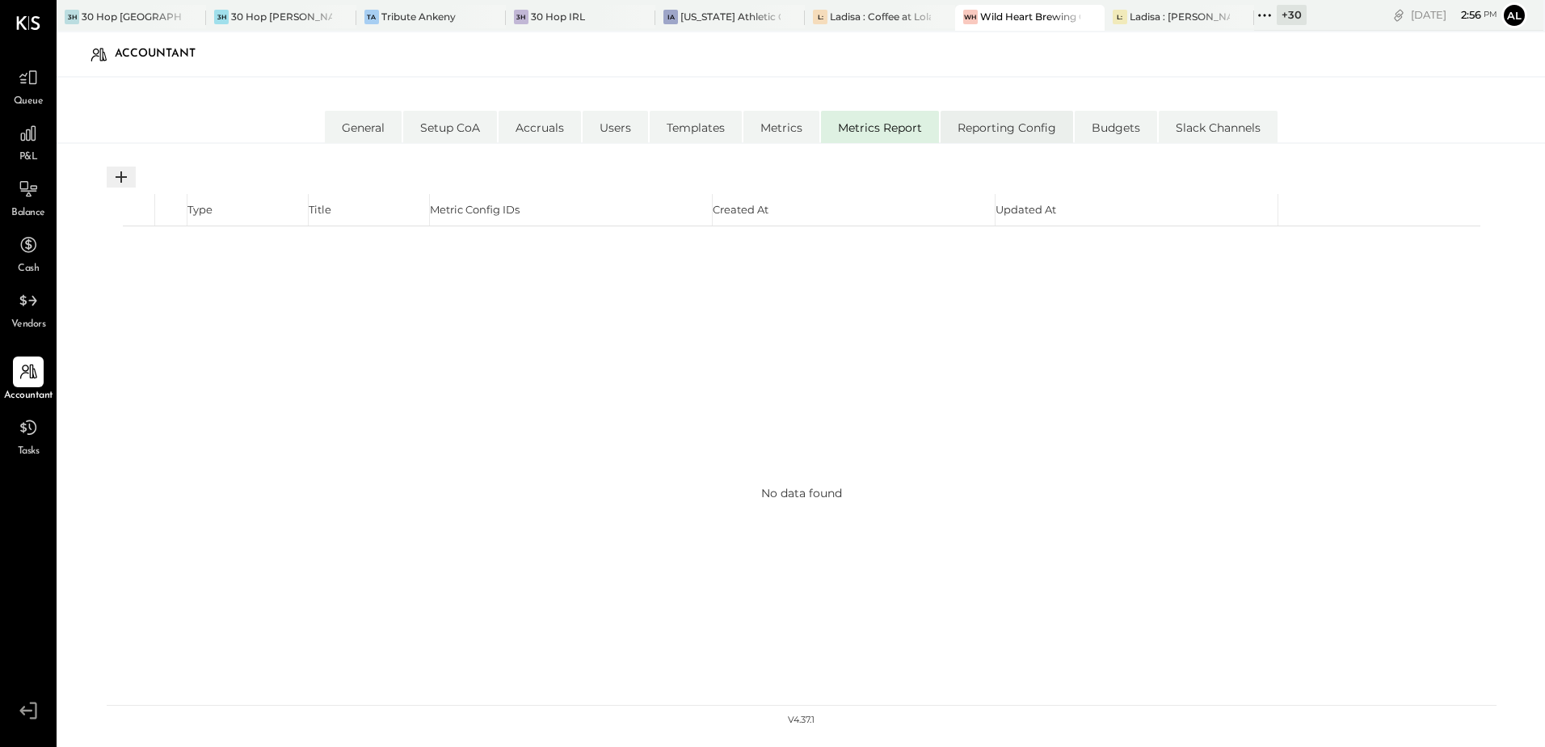
click at [991, 123] on li "Reporting Config" at bounding box center [1007, 127] width 133 height 32
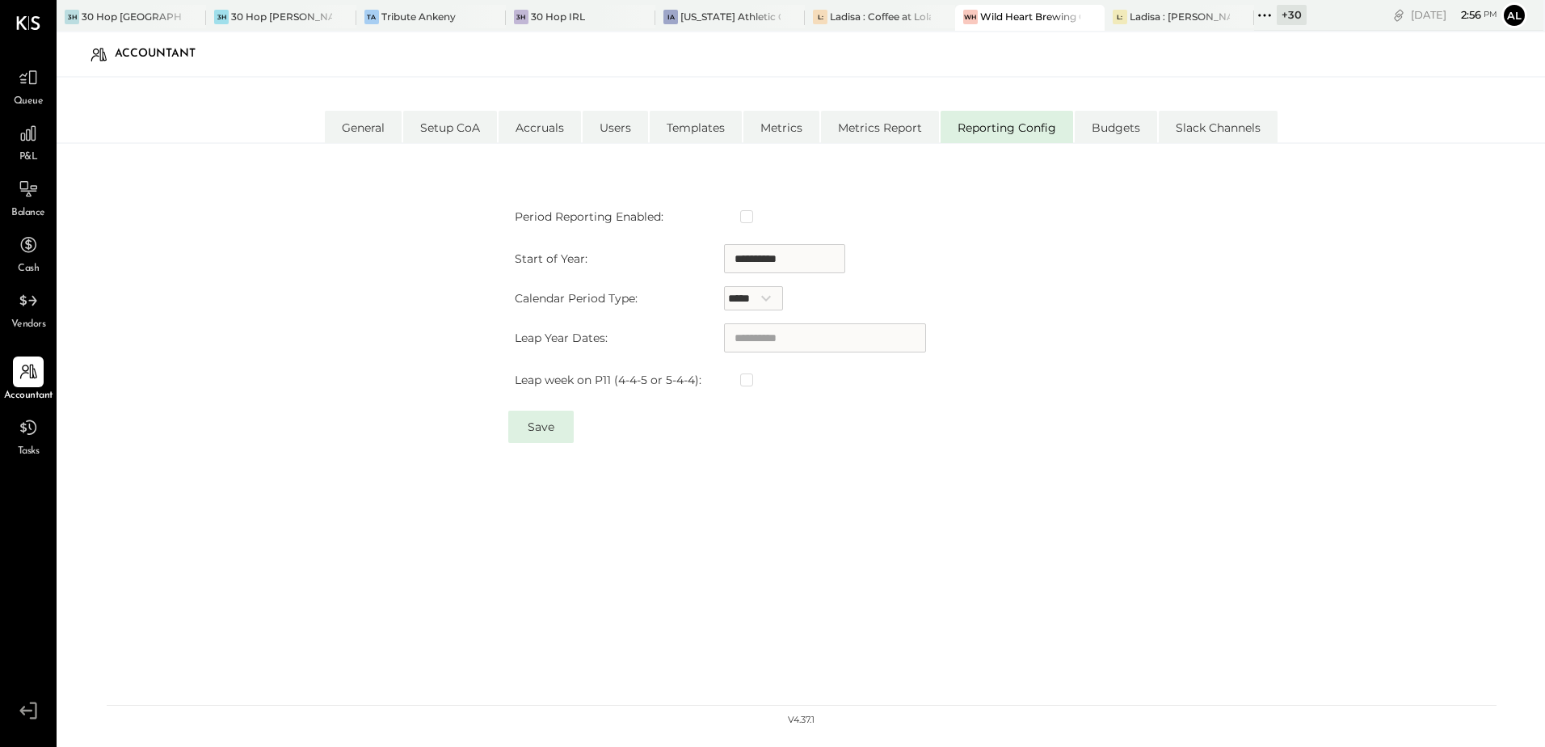
click at [747, 295] on select "***** ***** ***** *****" at bounding box center [753, 298] width 59 height 24
click at [975, 268] on table "**********" at bounding box center [801, 298] width 586 height 205
click at [1116, 130] on li "Budgets" at bounding box center [1116, 127] width 82 height 32
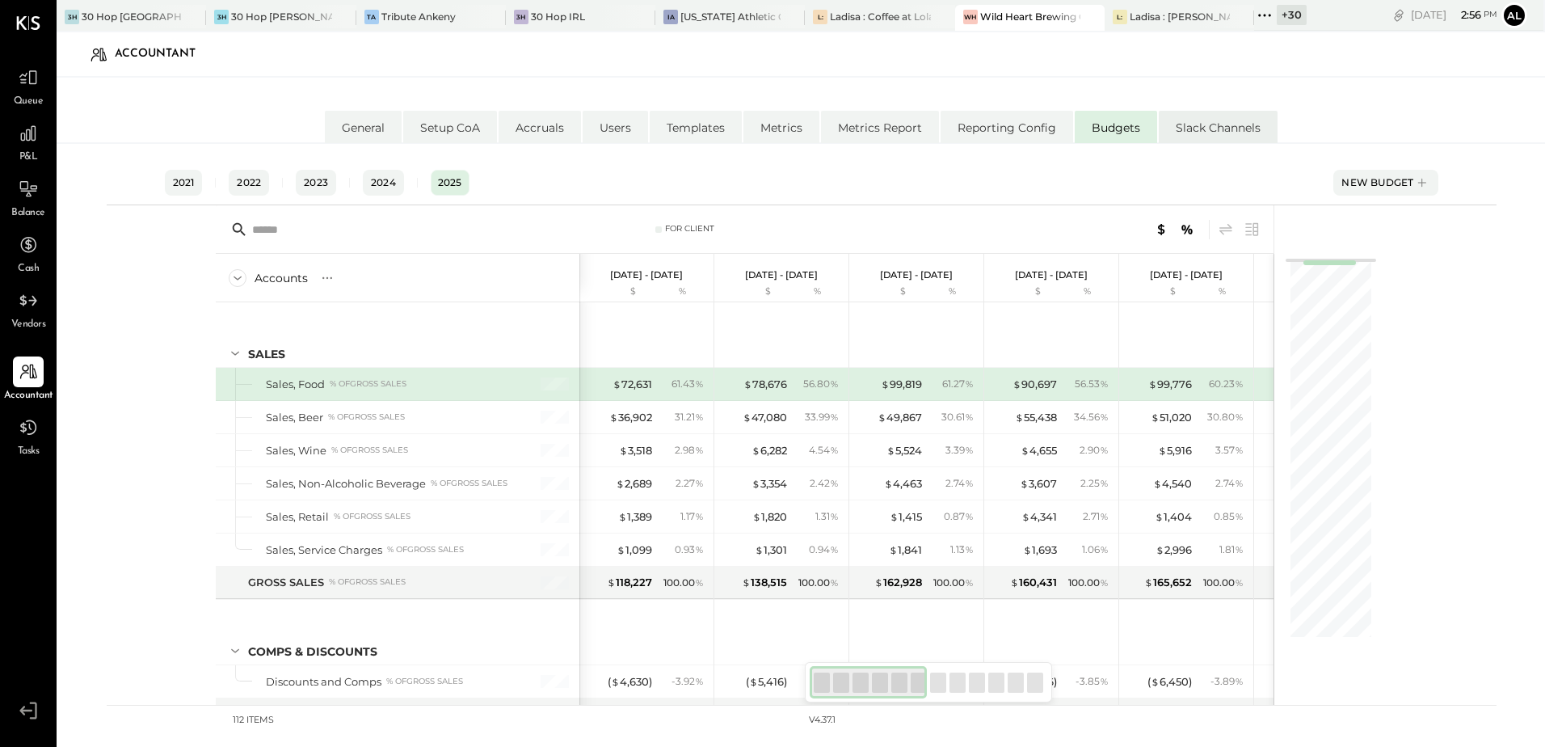
click at [1180, 129] on li "Slack Channels" at bounding box center [1218, 127] width 119 height 32
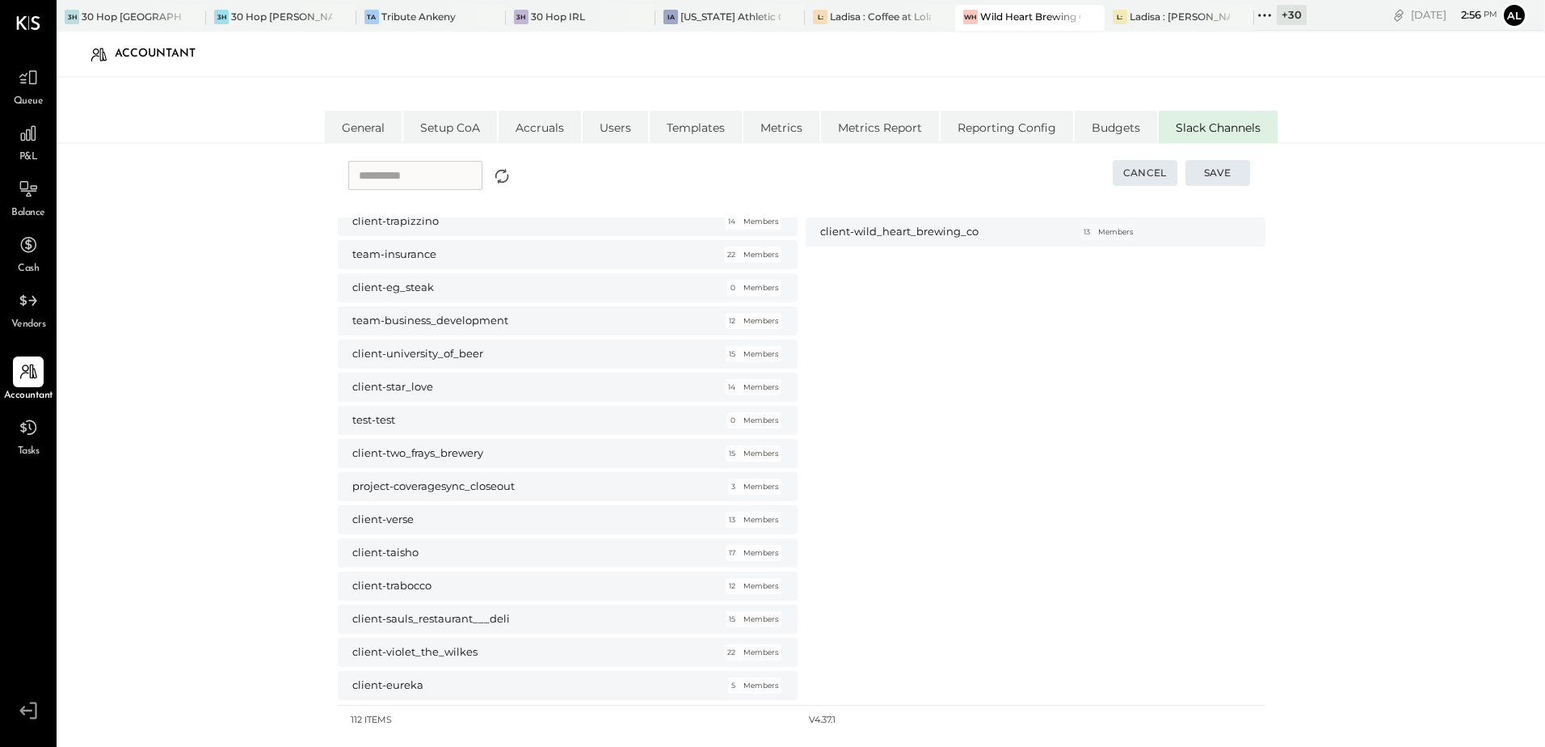
scroll to position [808, 0]
click at [369, 131] on li "General" at bounding box center [363, 127] width 77 height 32
select select "**"
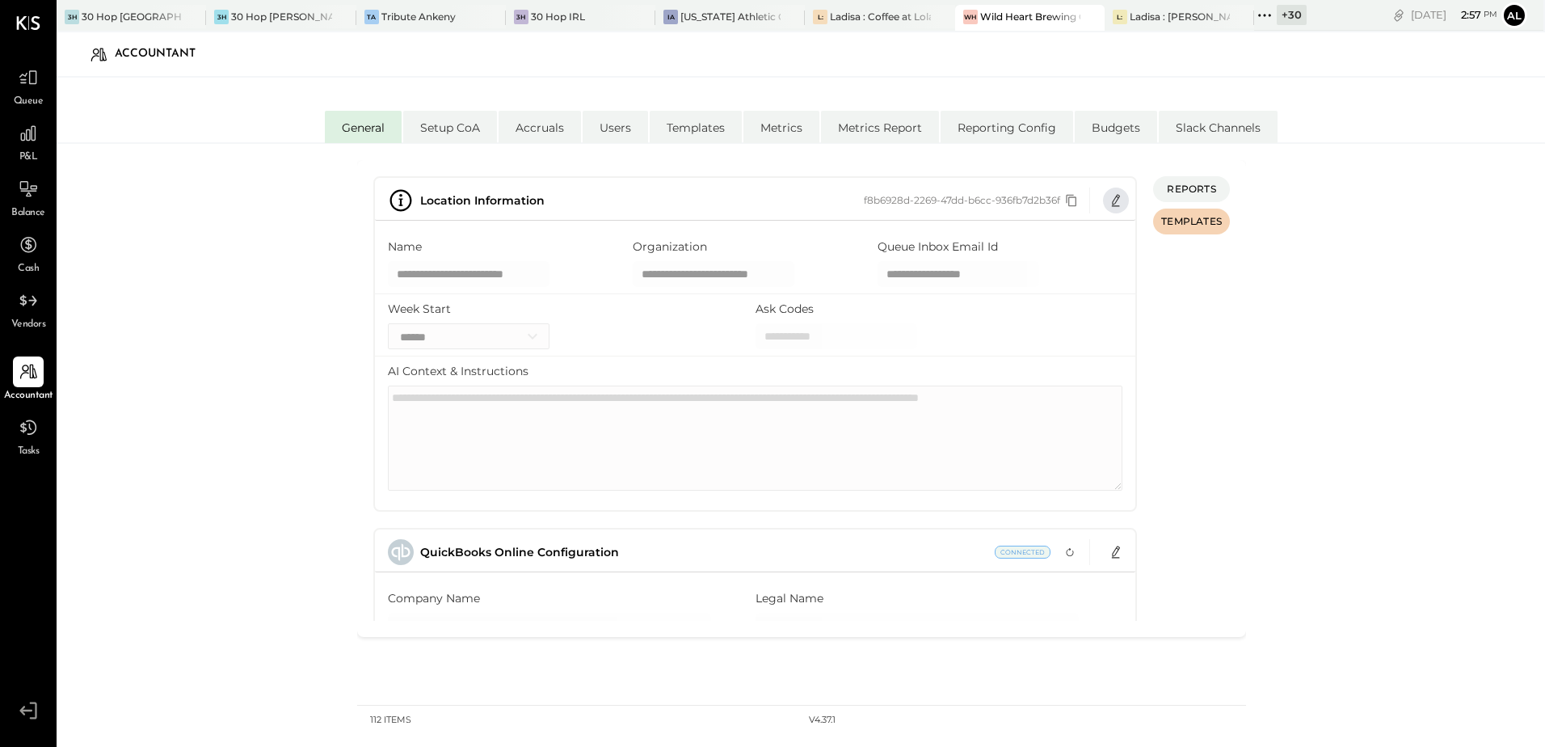
click at [1113, 200] on icon "button" at bounding box center [1116, 200] width 13 height 13
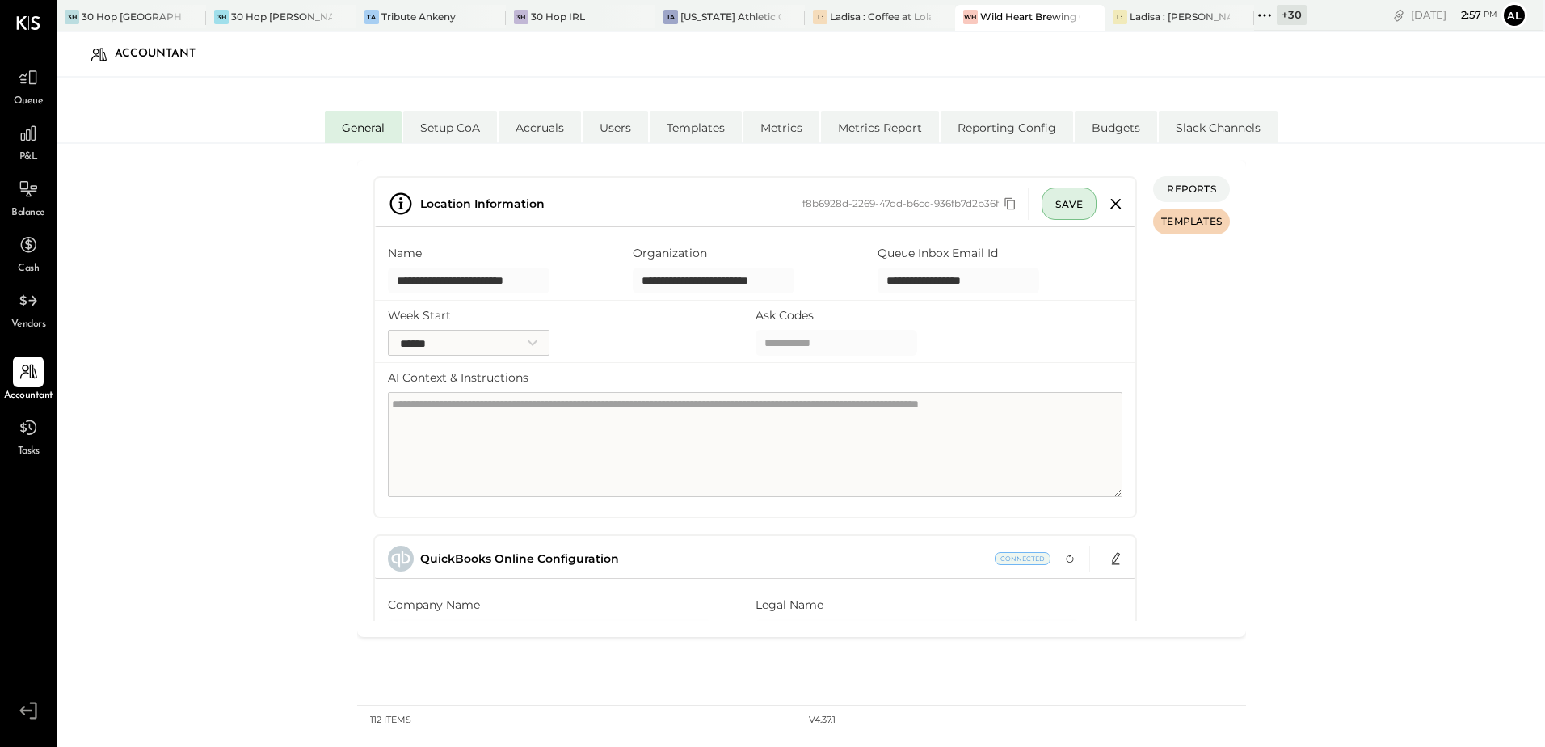
click at [827, 342] on input "Ask Codes" at bounding box center [837, 343] width 162 height 26
type input "*"
click at [1116, 207] on icon "button" at bounding box center [1116, 204] width 26 height 26
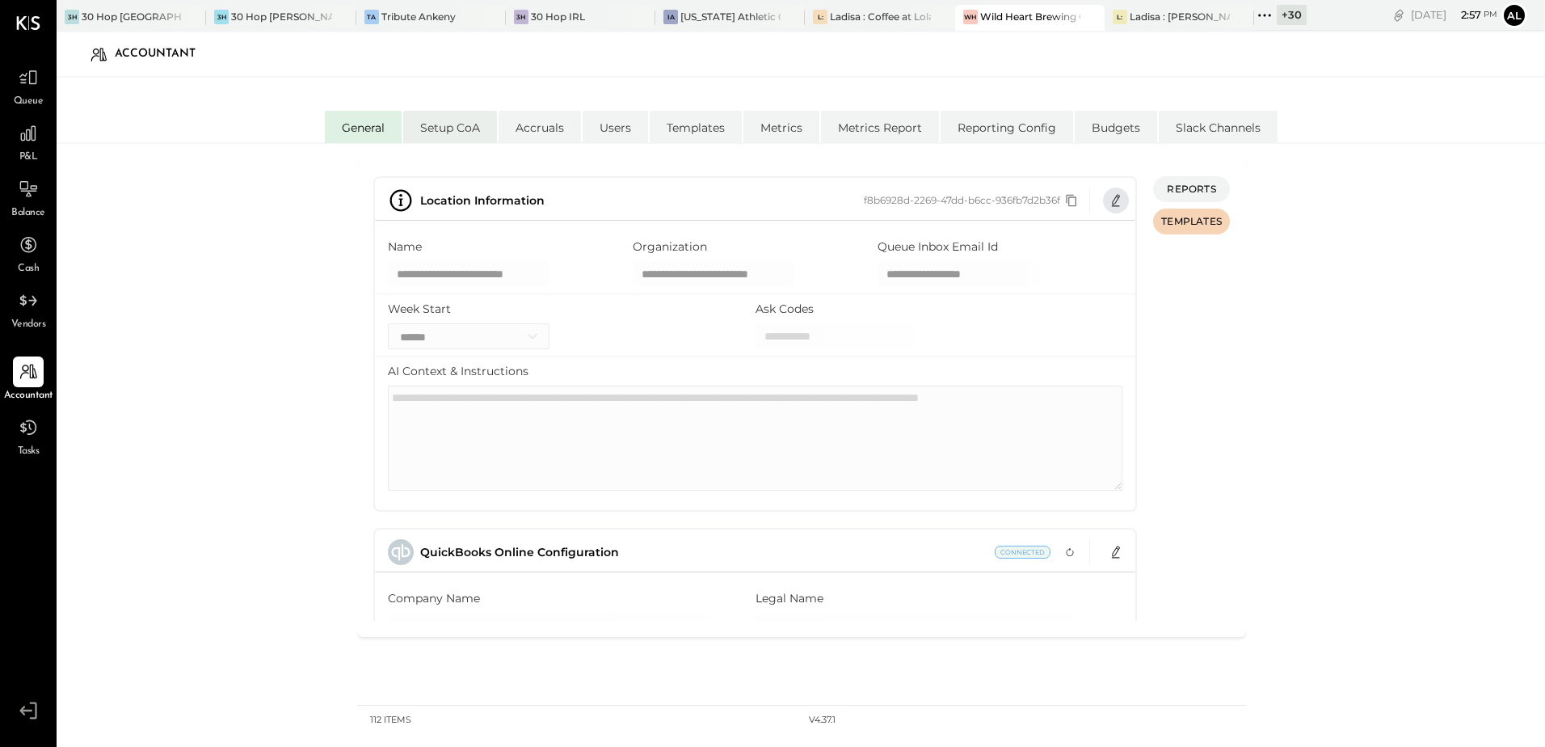
click at [482, 126] on li "Setup CoA" at bounding box center [450, 127] width 94 height 32
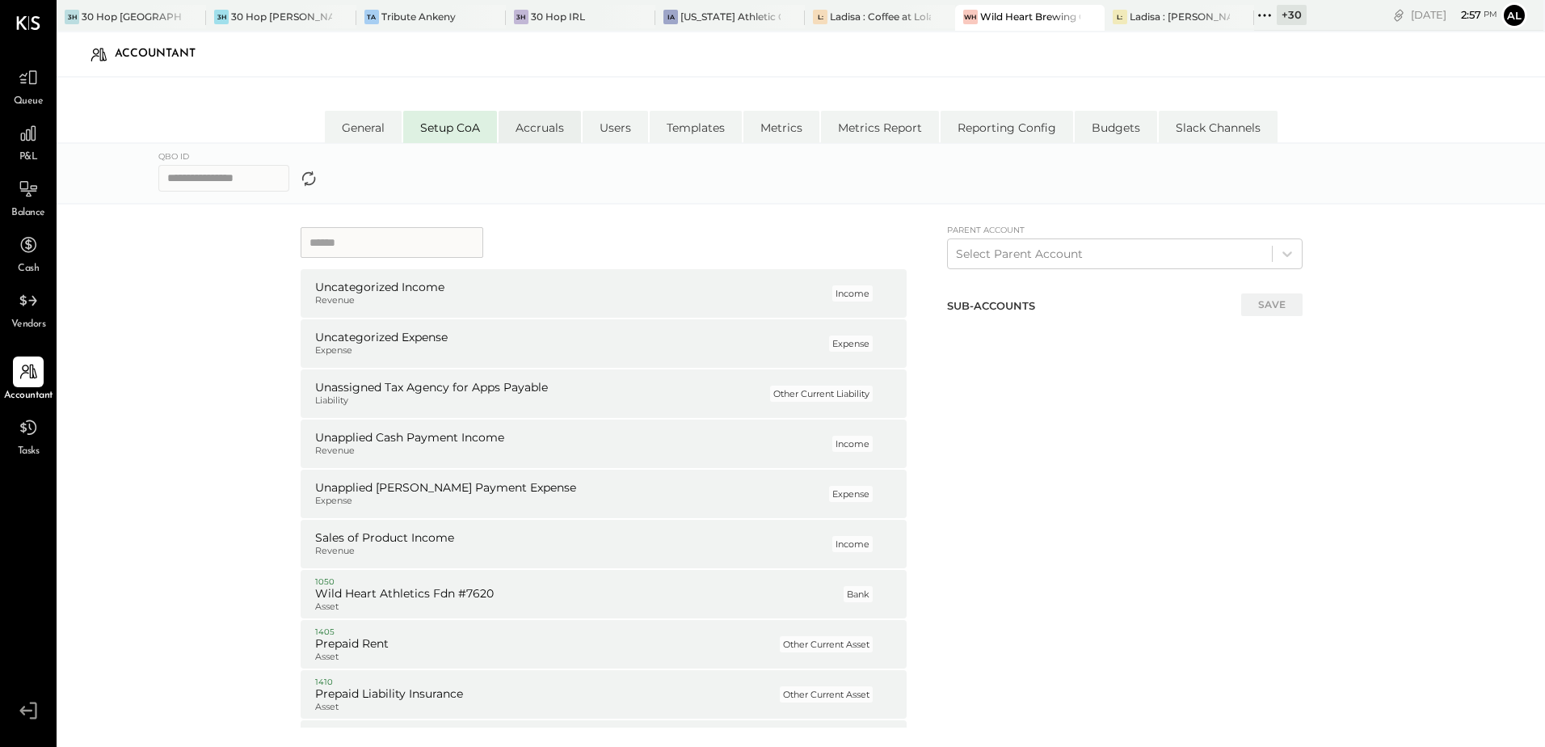
click at [541, 128] on li "Accruals" at bounding box center [540, 127] width 82 height 32
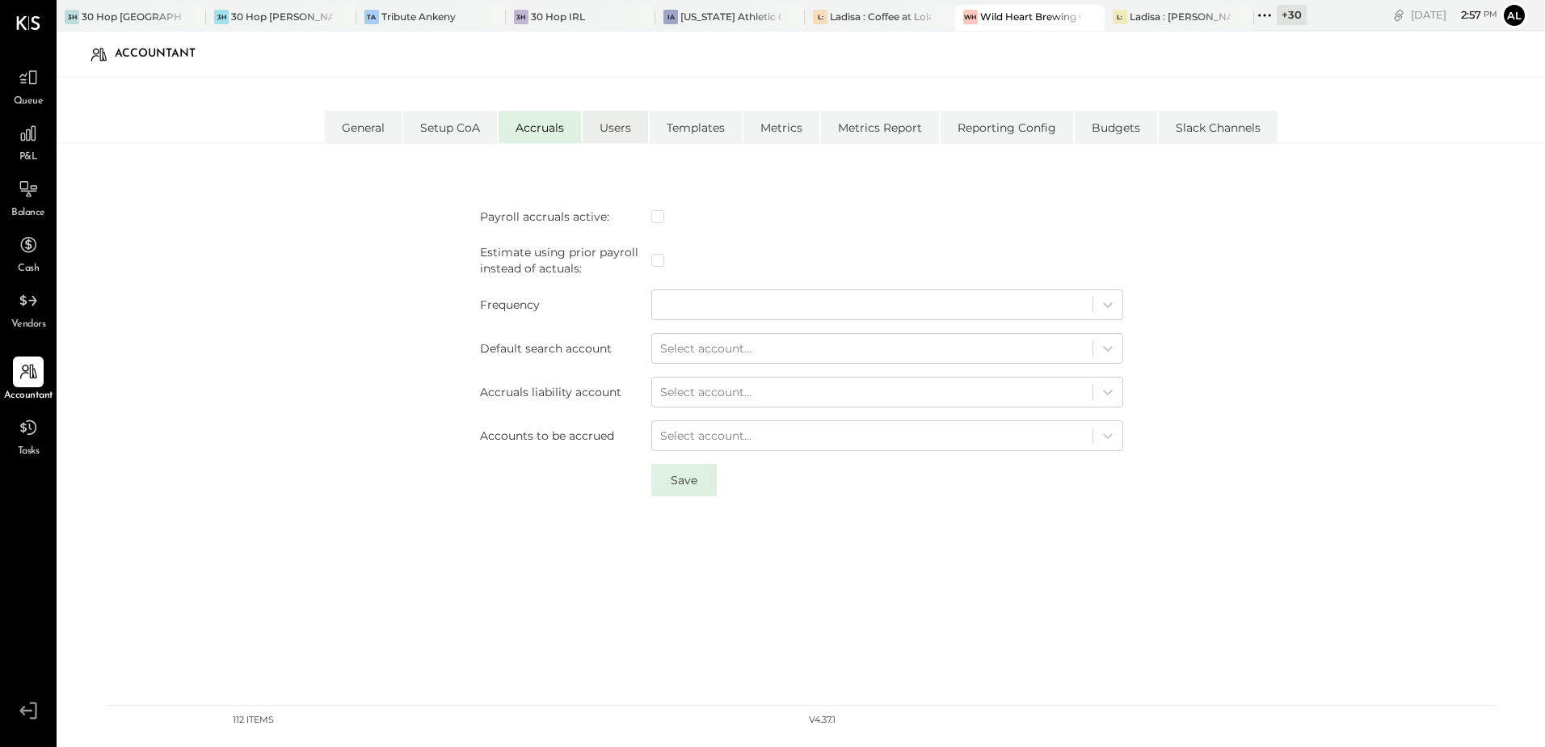
click at [592, 135] on li "Users" at bounding box center [615, 127] width 65 height 32
select select "**********"
select select "*****"
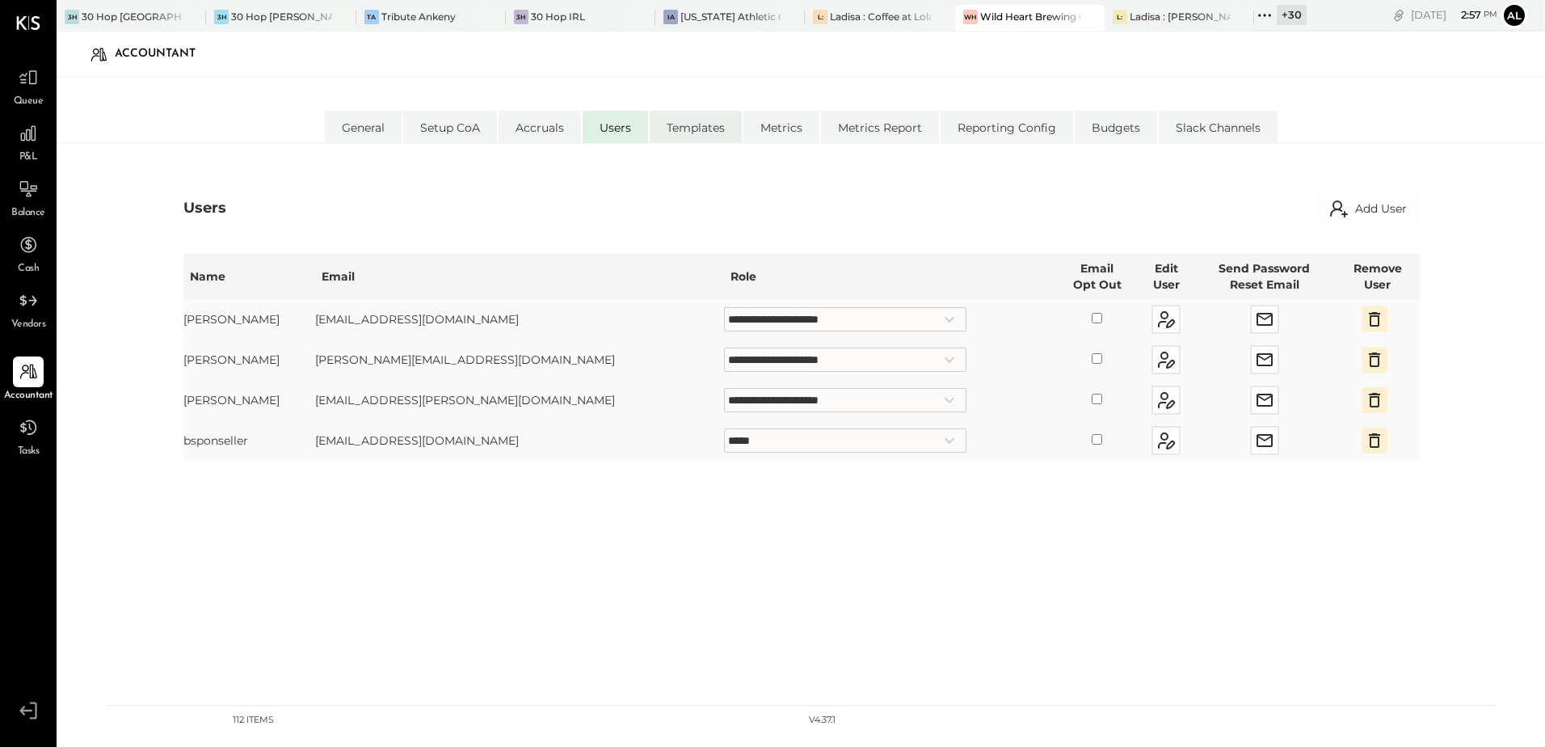
click at [687, 133] on li "Templates" at bounding box center [696, 127] width 92 height 32
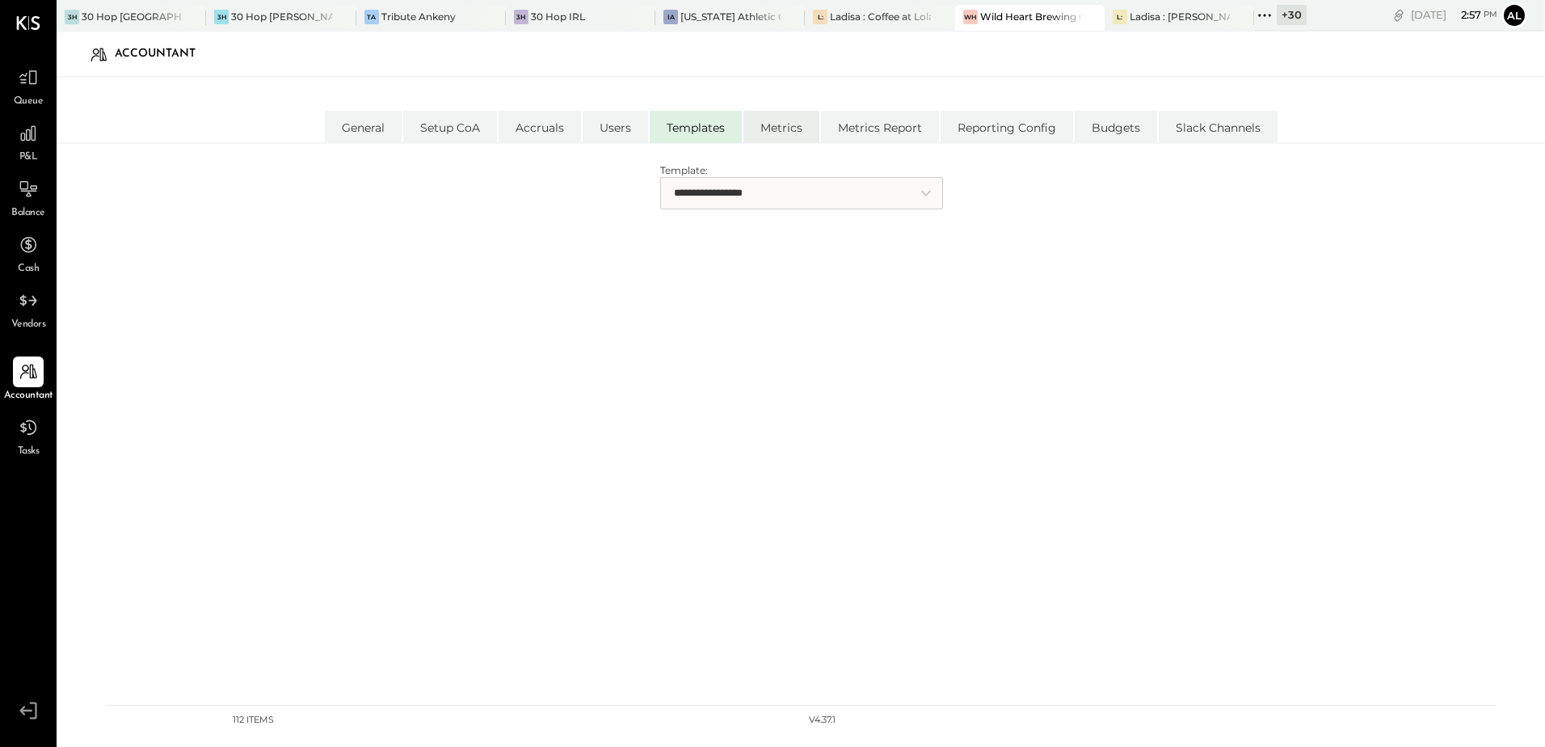
click at [798, 120] on li "Metrics" at bounding box center [781, 127] width 76 height 32
click at [861, 126] on li "Metrics Report" at bounding box center [880, 127] width 118 height 32
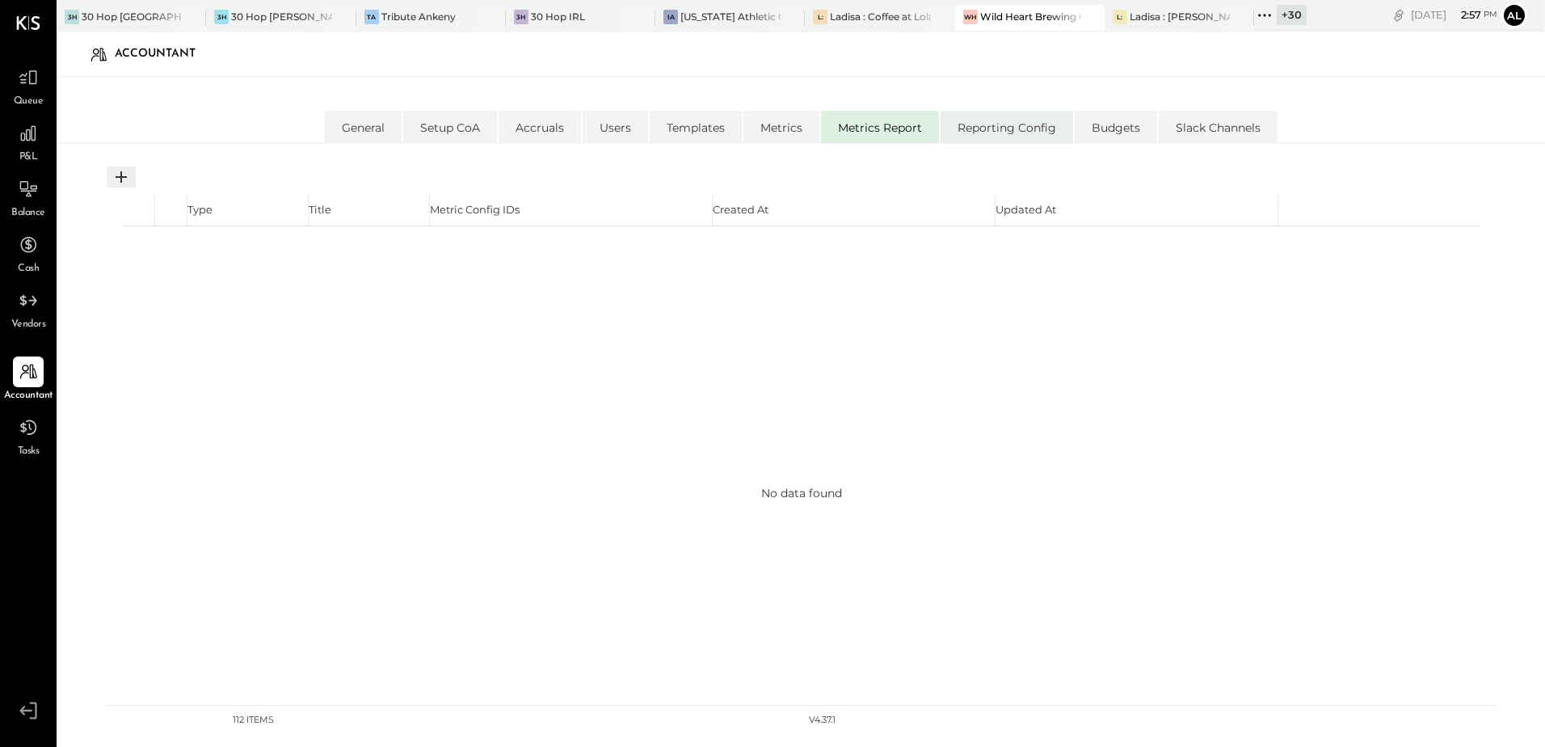
click at [1039, 116] on li "Reporting Config" at bounding box center [1007, 127] width 133 height 32
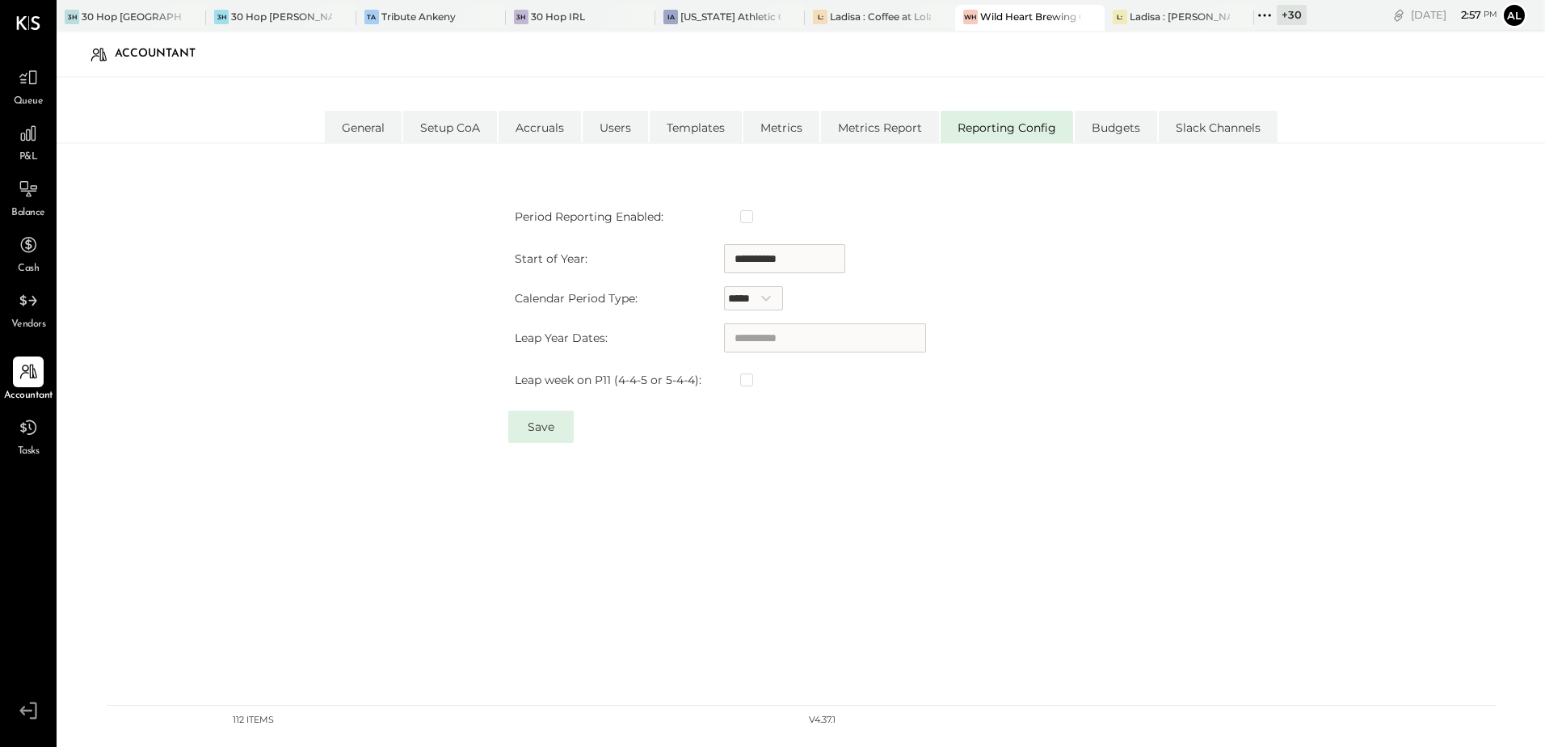
click at [50, 133] on div "P&L" at bounding box center [28, 141] width 47 height 47
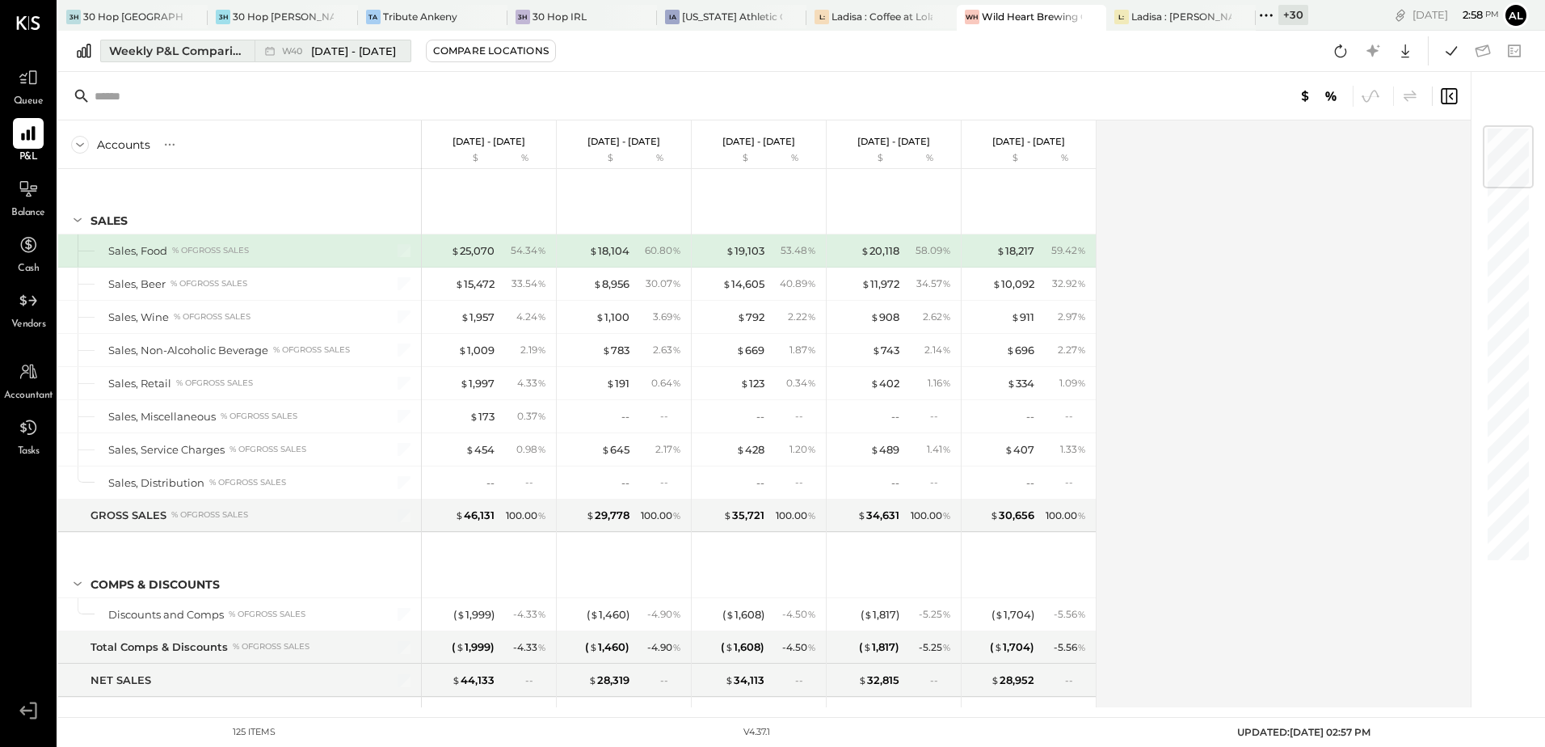
click at [133, 53] on div "Weekly P&L Comparison" at bounding box center [177, 51] width 136 height 16
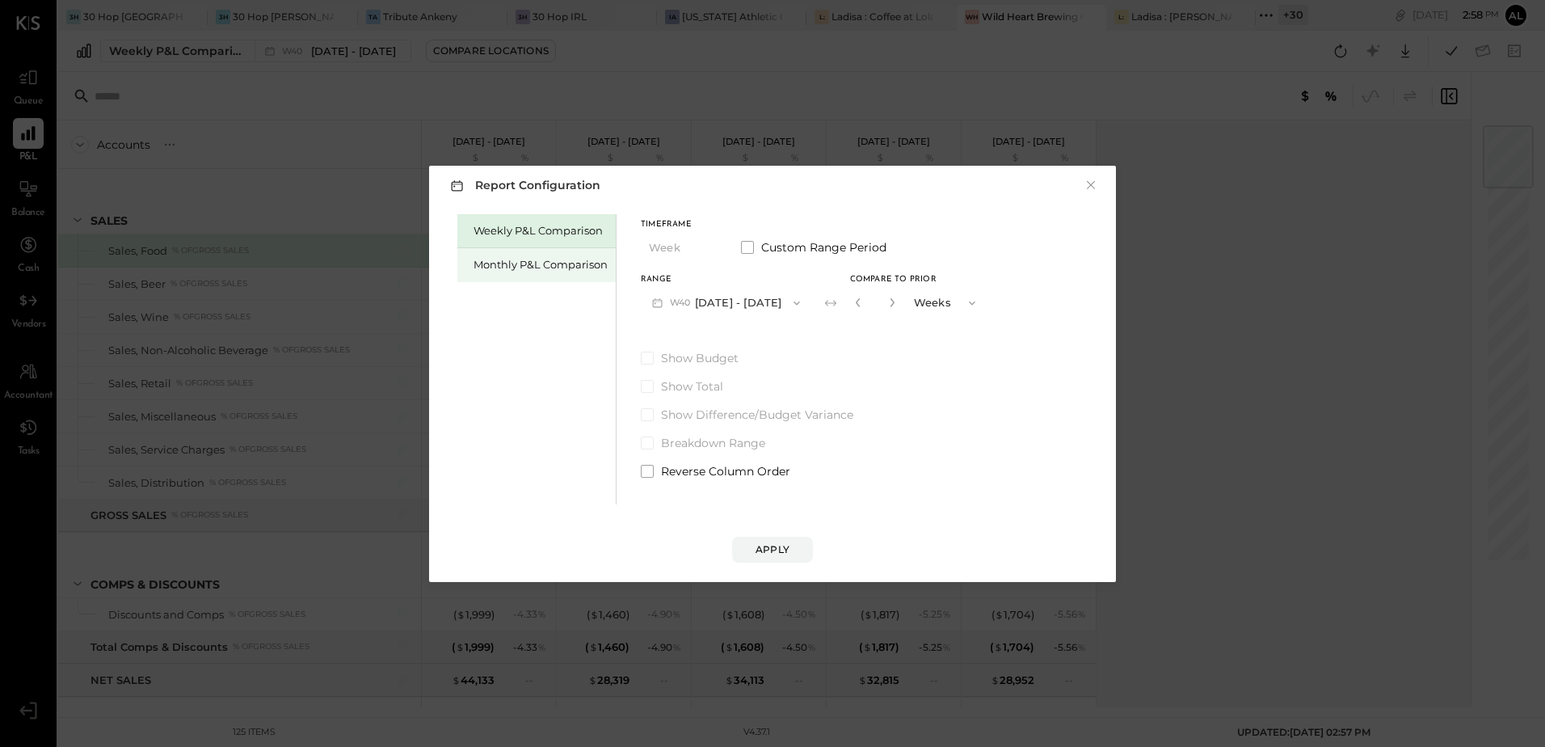
click at [566, 270] on div "Monthly P&L Comparison" at bounding box center [541, 264] width 134 height 15
click at [706, 252] on icon "button" at bounding box center [707, 248] width 13 height 13
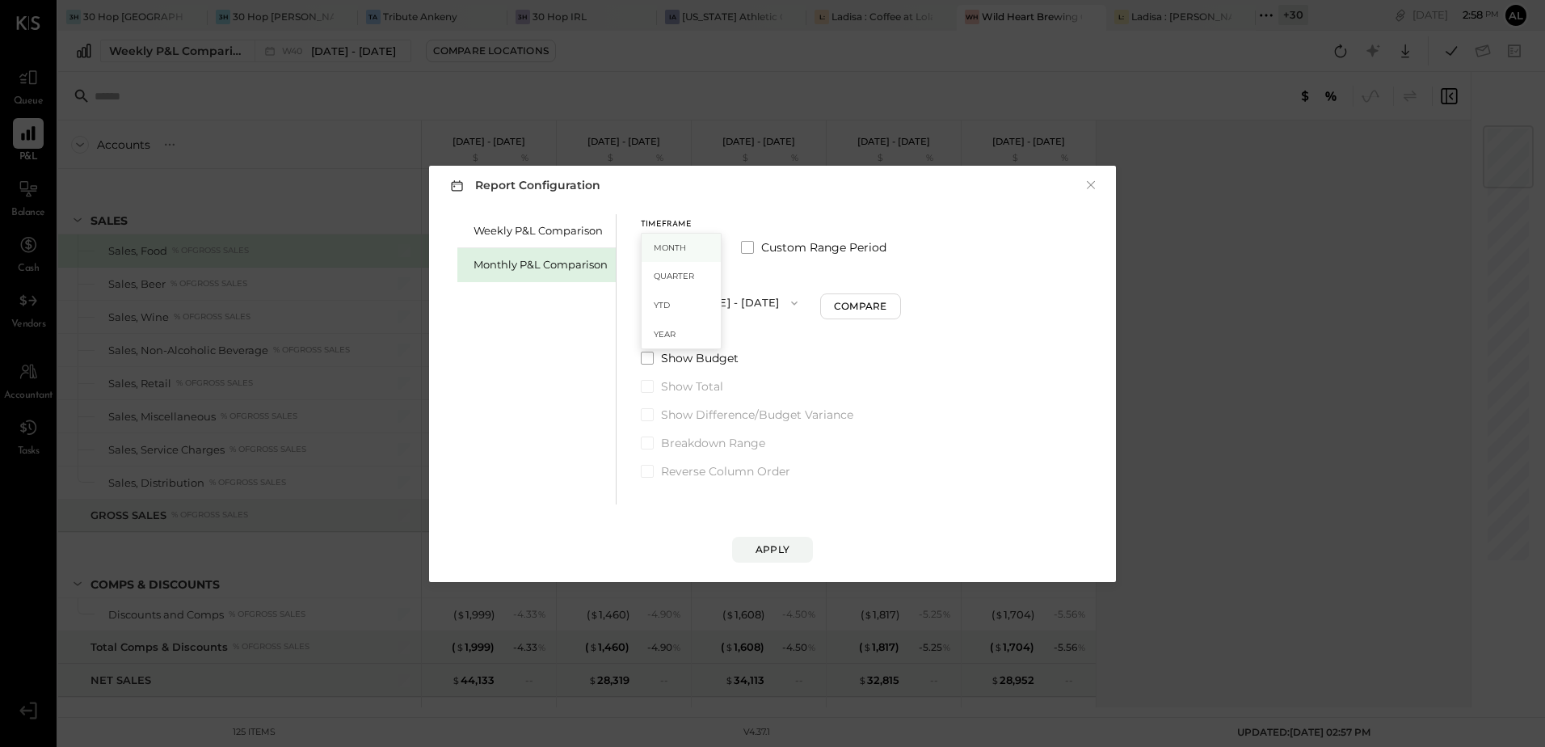
click at [695, 246] on div "Month" at bounding box center [681, 248] width 79 height 29
click at [788, 308] on icon "button" at bounding box center [794, 303] width 13 height 13
click at [714, 339] on span "Sep 1 - 30, 2025" at bounding box center [719, 338] width 77 height 14
click at [794, 301] on icon "button" at bounding box center [796, 303] width 13 height 13
click at [792, 263] on div "Timeframe Month Custom Range Period Range M09 Sep 1 - 30, 2025 M10 Oct 1 - 31, …" at bounding box center [772, 269] width 263 height 97
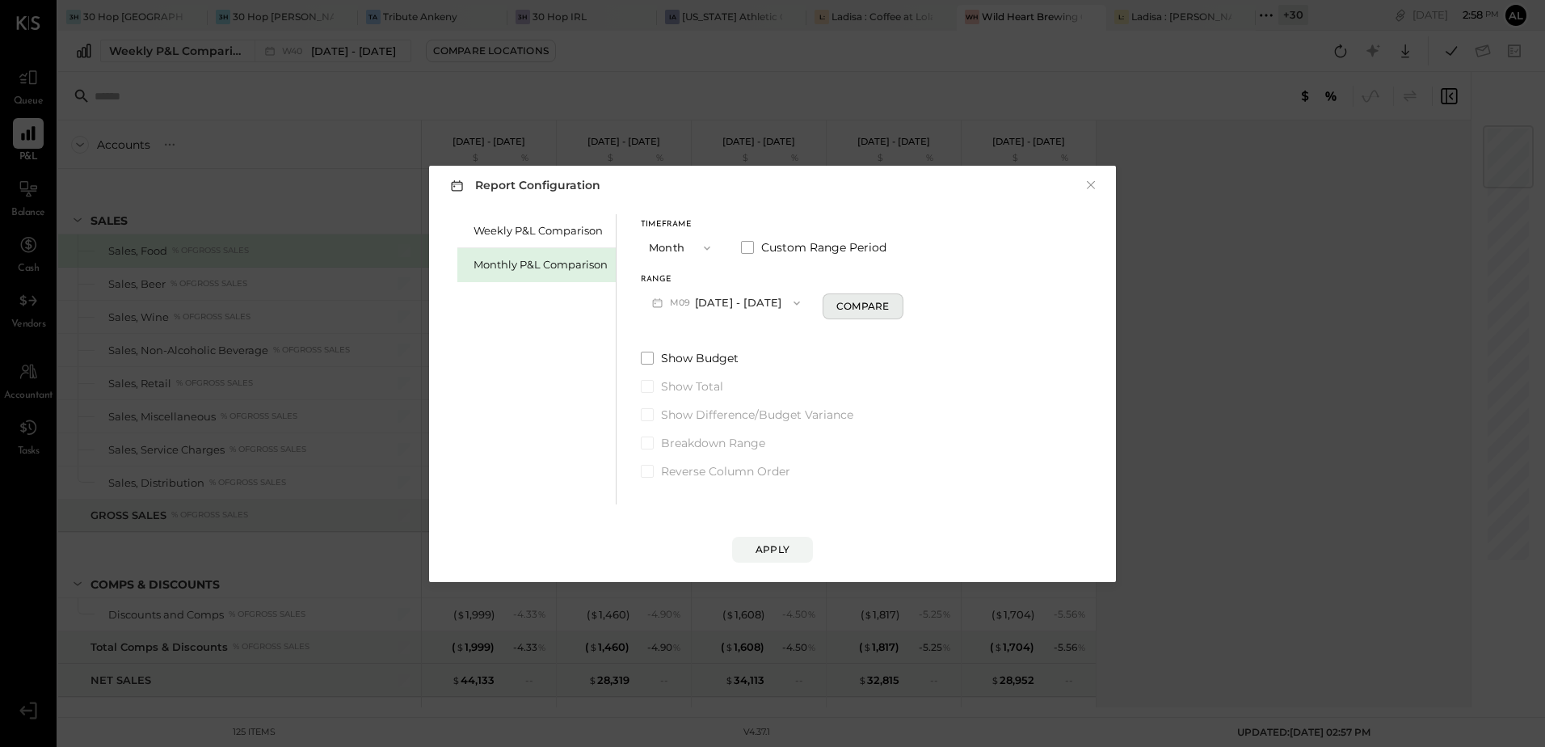
click at [844, 307] on div "Compare" at bounding box center [862, 306] width 53 height 14
click at [890, 303] on icon "button" at bounding box center [892, 302] width 4 height 9
type input "*"
click at [778, 545] on div "Apply" at bounding box center [773, 549] width 34 height 14
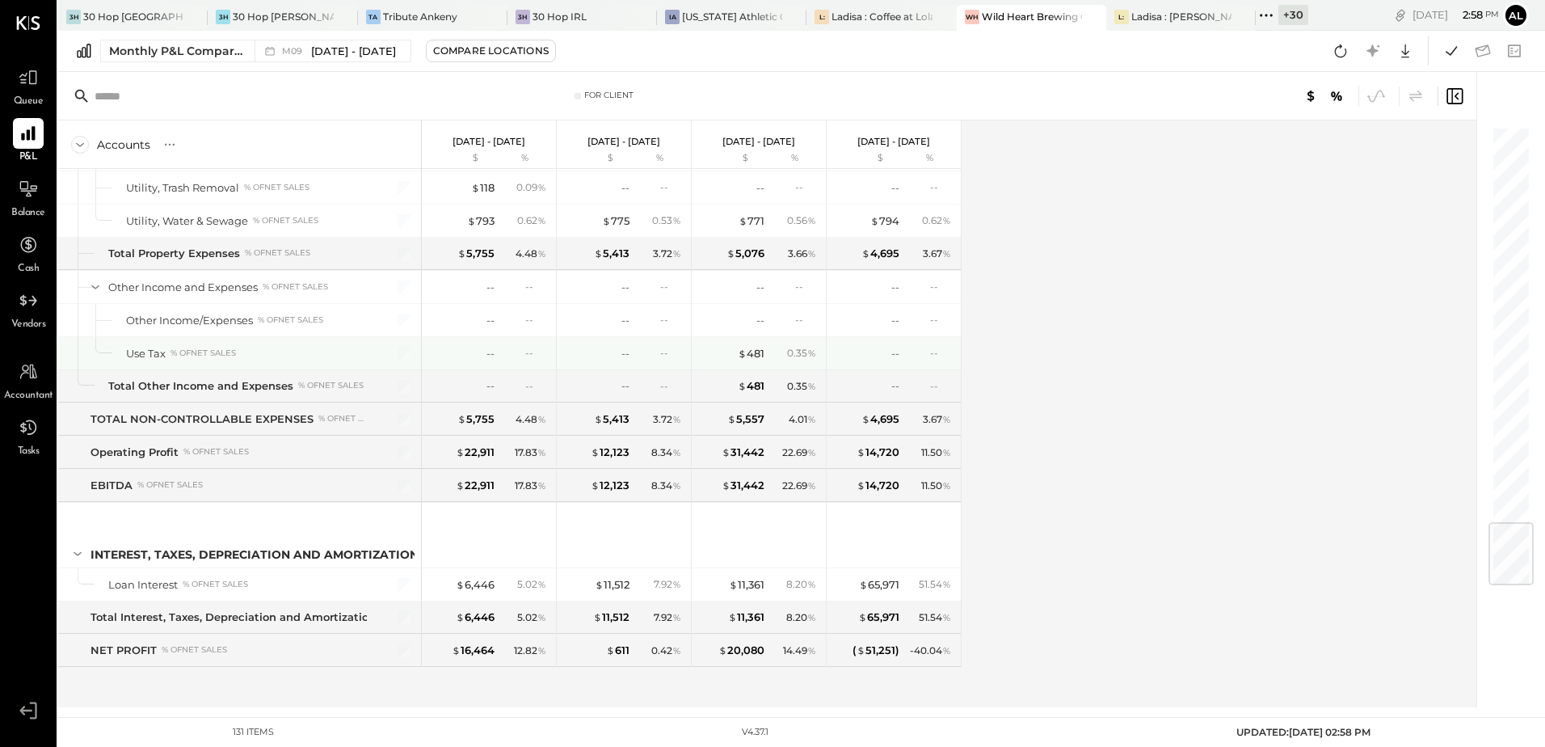
scroll to position [3372, 0]
click at [37, 80] on icon at bounding box center [28, 77] width 19 height 15
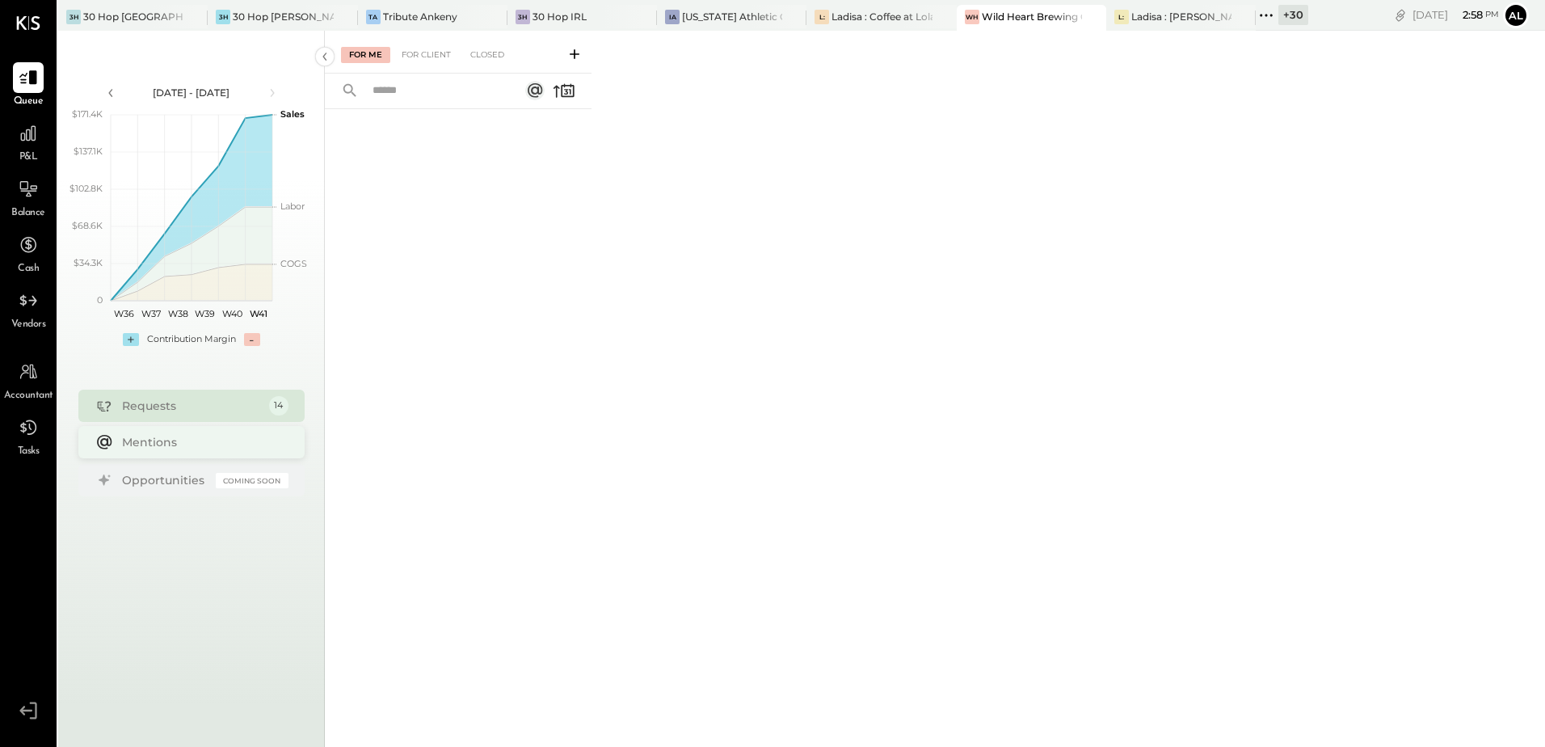
click at [171, 455] on div "Mentions" at bounding box center [191, 442] width 226 height 32
click at [427, 58] on div "For Client" at bounding box center [426, 55] width 65 height 16
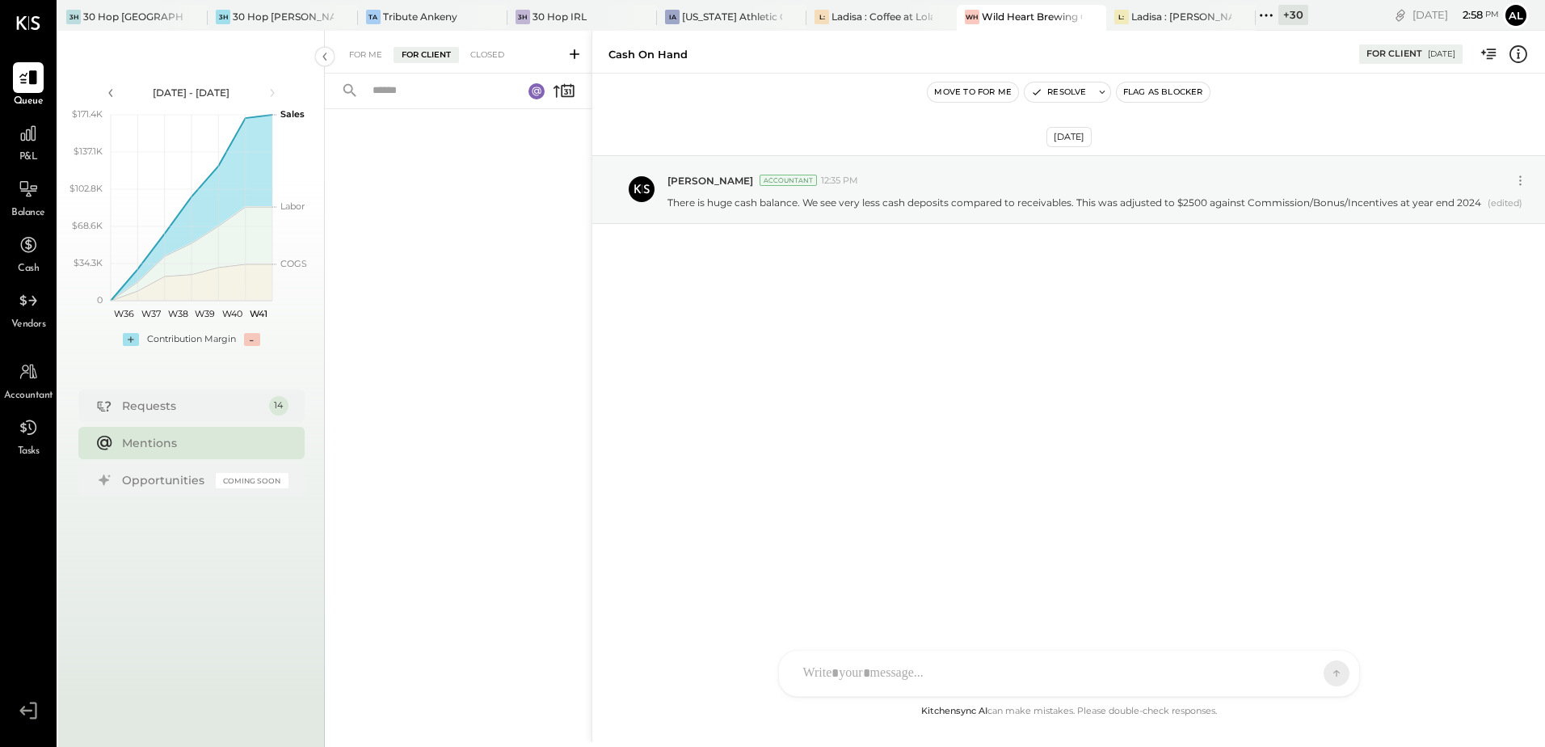
click at [482, 64] on div "For Me For Client Closed" at bounding box center [458, 52] width 267 height 43
click at [510, 44] on div "For Me For Client Closed" at bounding box center [458, 52] width 267 height 43
click at [474, 61] on div "Closed" at bounding box center [487, 55] width 50 height 16
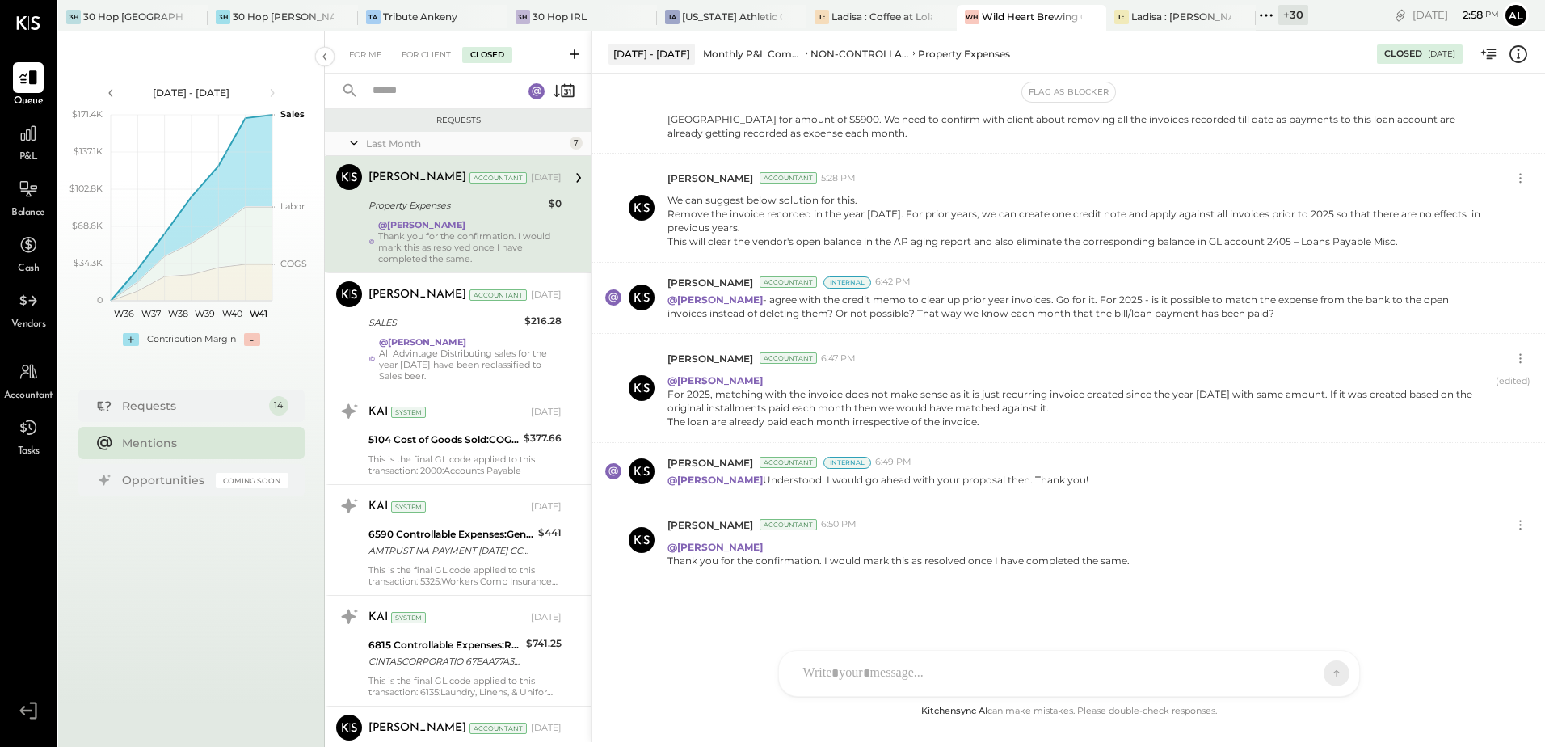
click at [413, 146] on div "Last Month" at bounding box center [466, 144] width 200 height 14
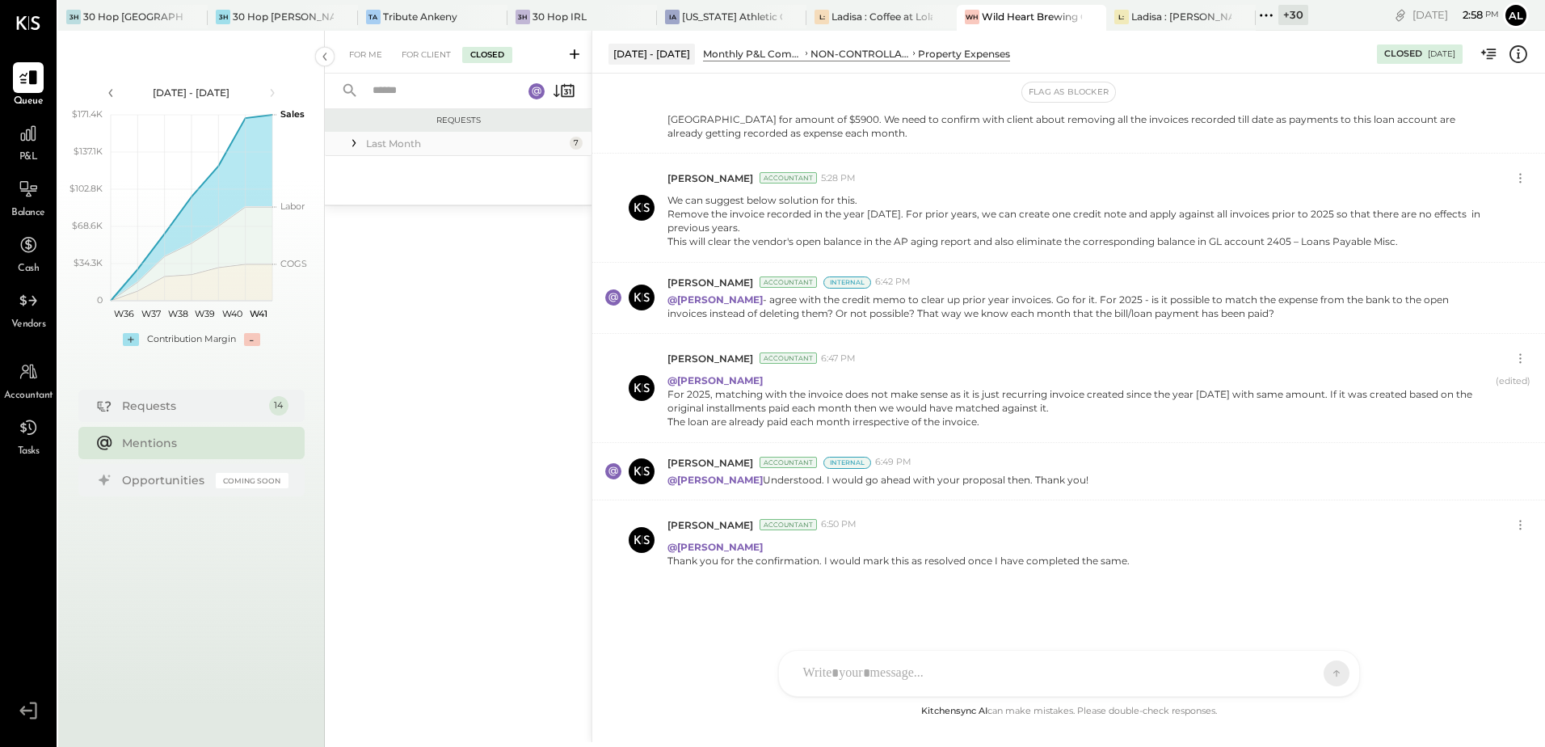
click at [411, 145] on div "Last Month" at bounding box center [466, 144] width 200 height 14
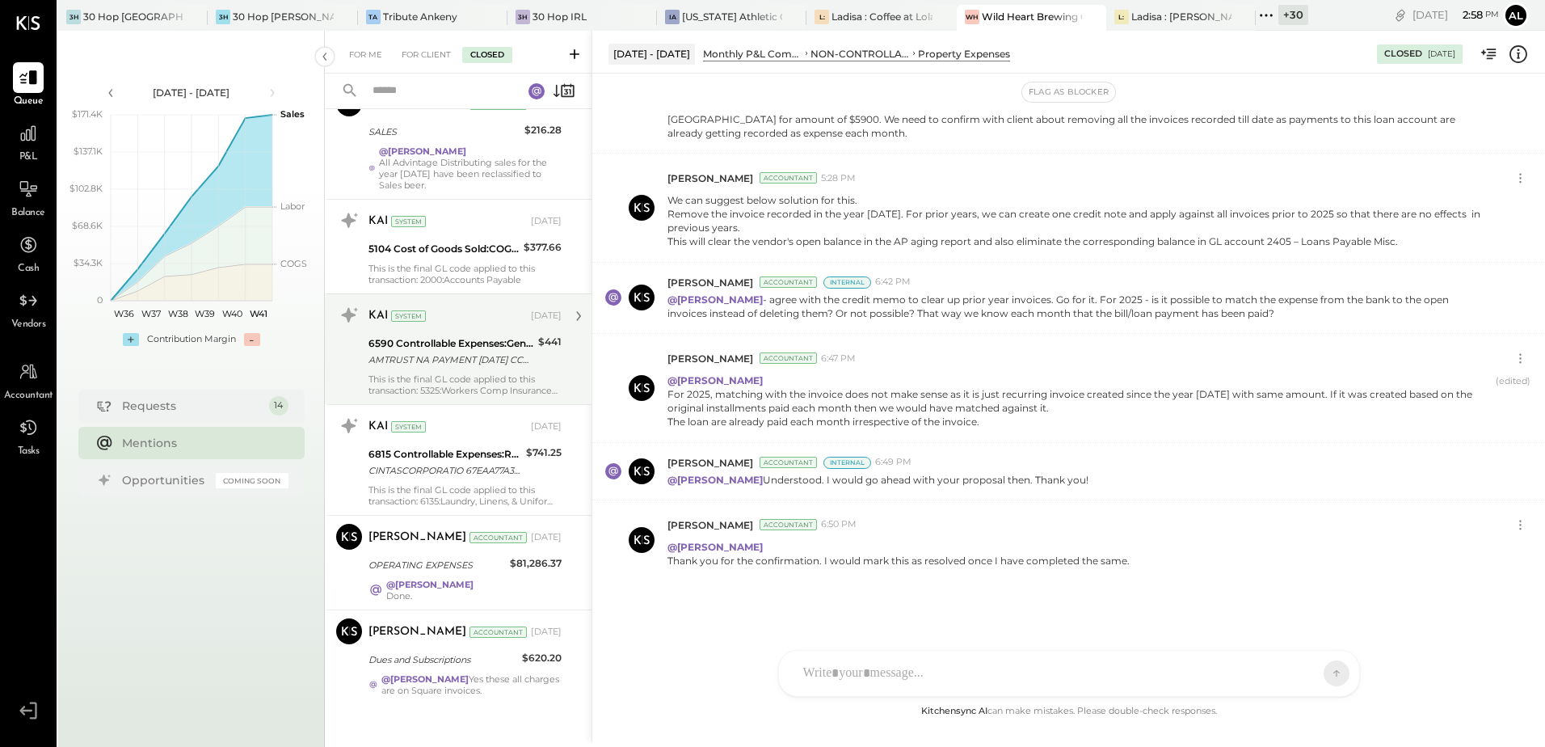
scroll to position [199, 0]
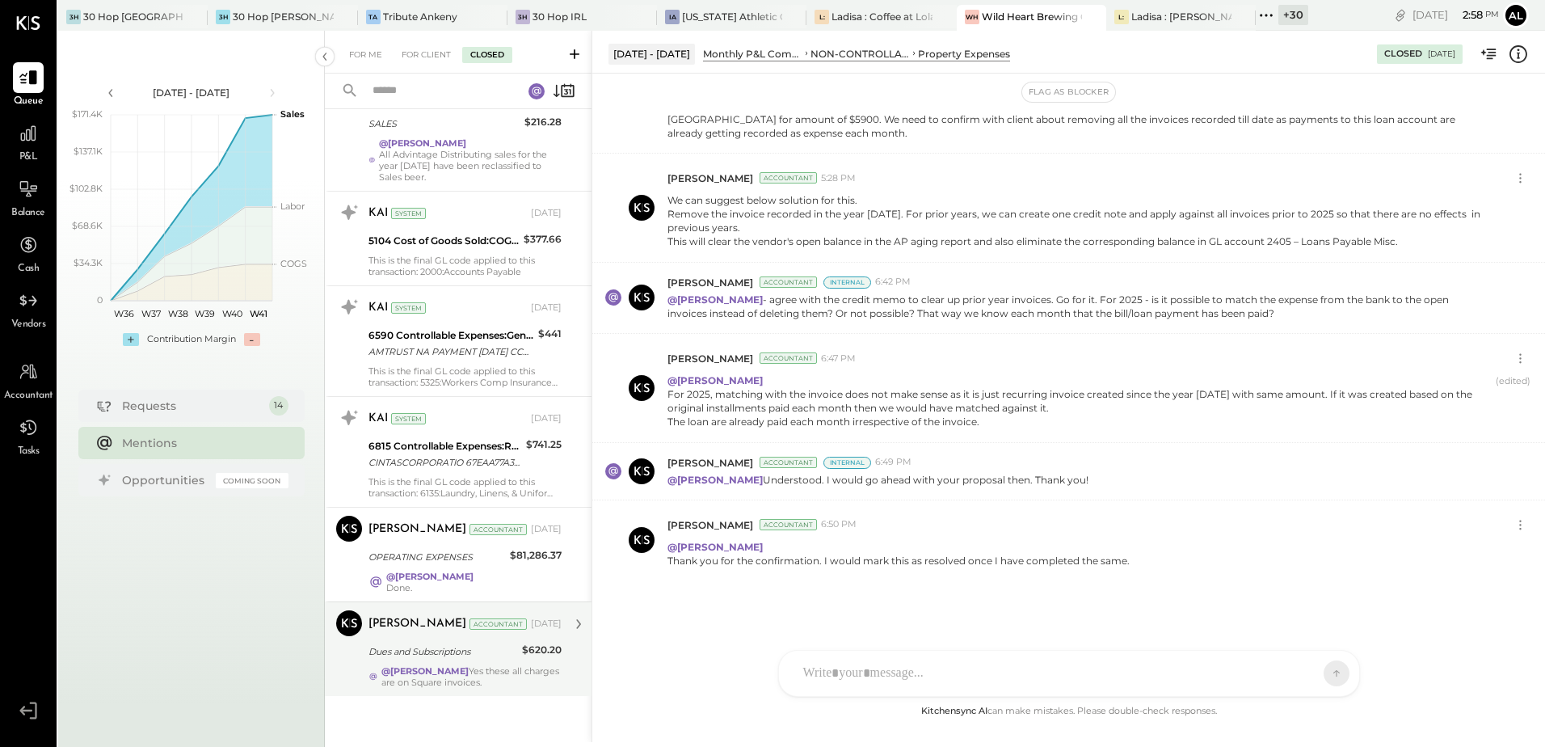
click at [498, 651] on div "Dues and Subscriptions" at bounding box center [442, 651] width 149 height 16
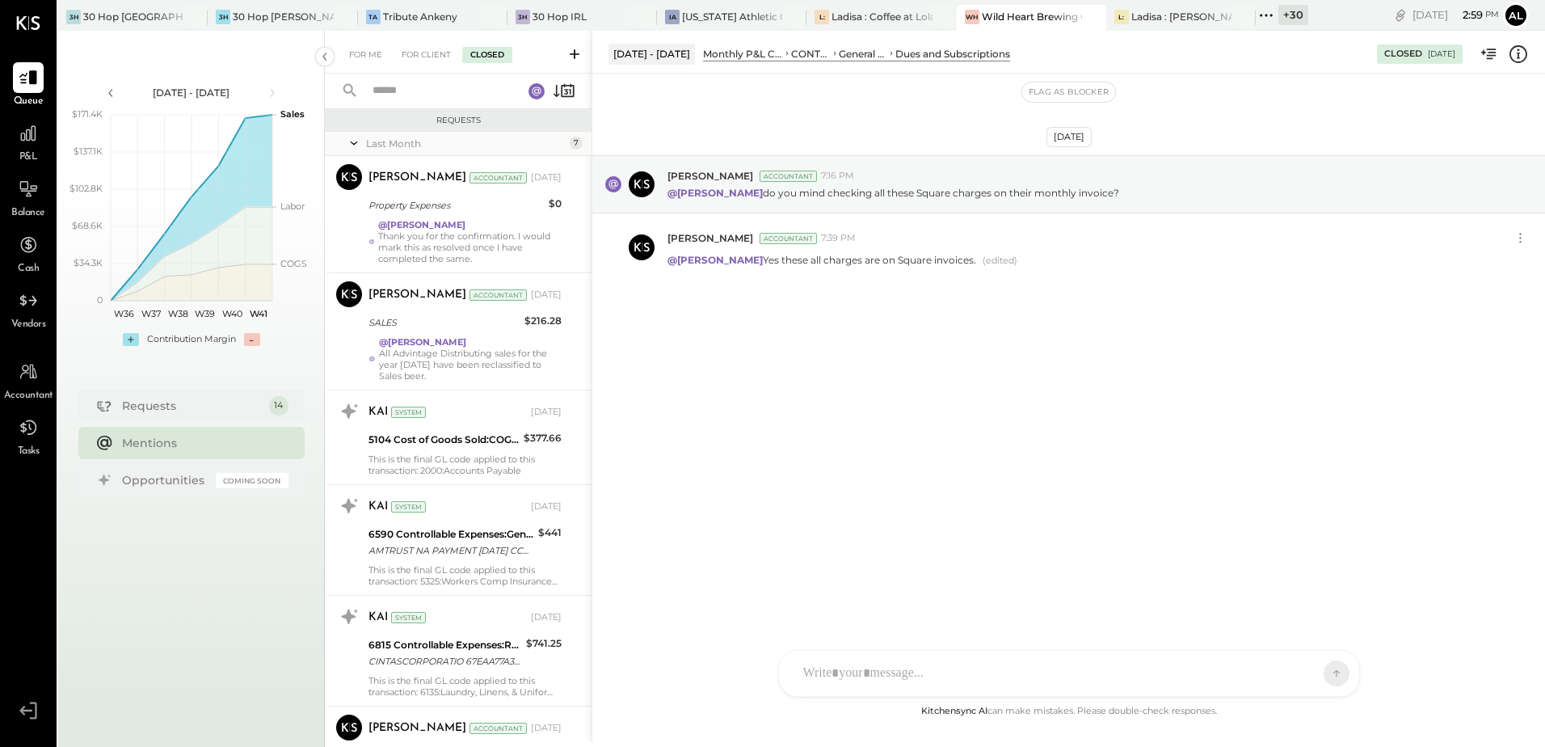
click at [437, 45] on div "For Me For Client Closed" at bounding box center [458, 52] width 267 height 43
click at [438, 63] on div "For Me For Client Closed" at bounding box center [458, 52] width 267 height 43
click at [434, 56] on div "For Client" at bounding box center [426, 55] width 65 height 16
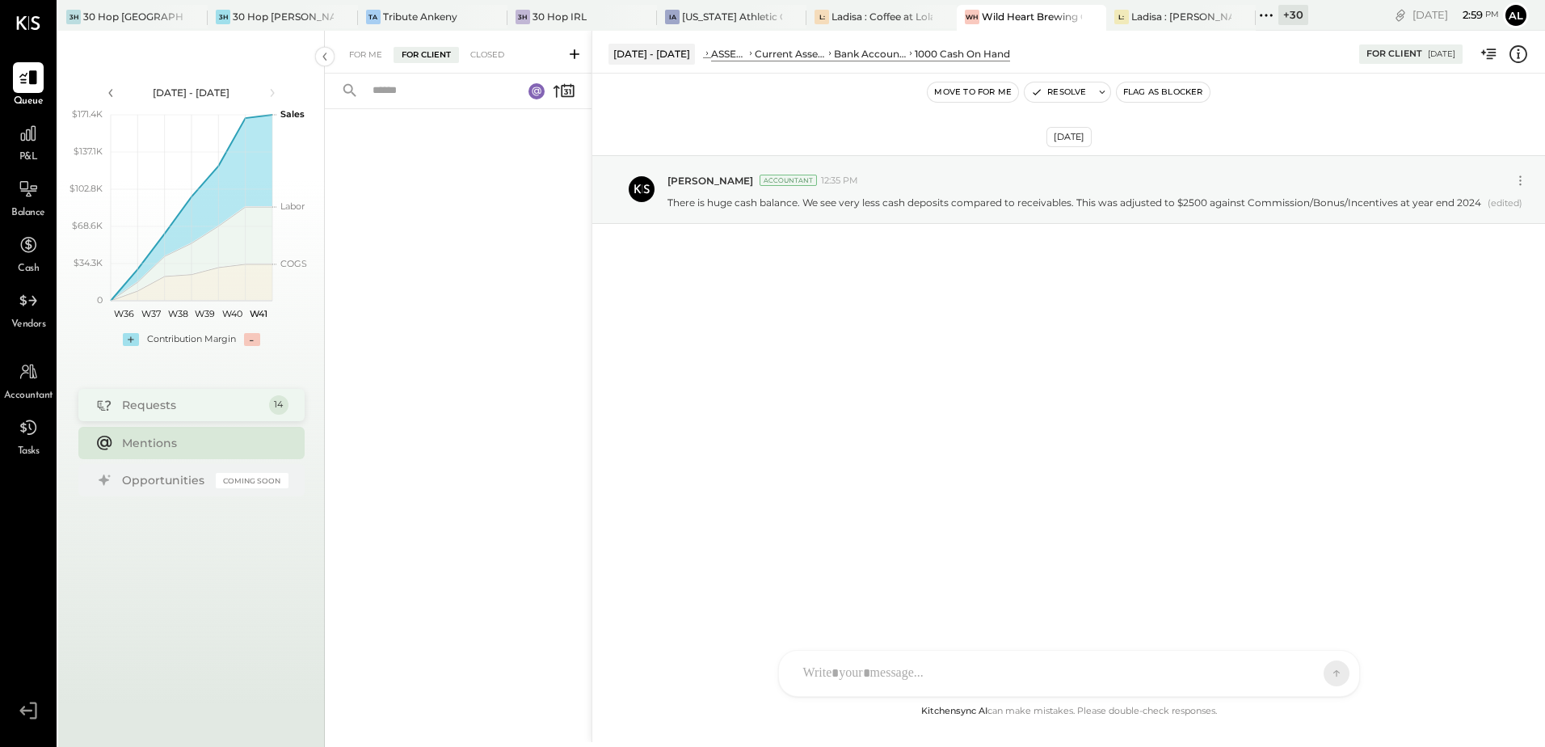
click at [222, 409] on div "Requests" at bounding box center [191, 405] width 139 height 16
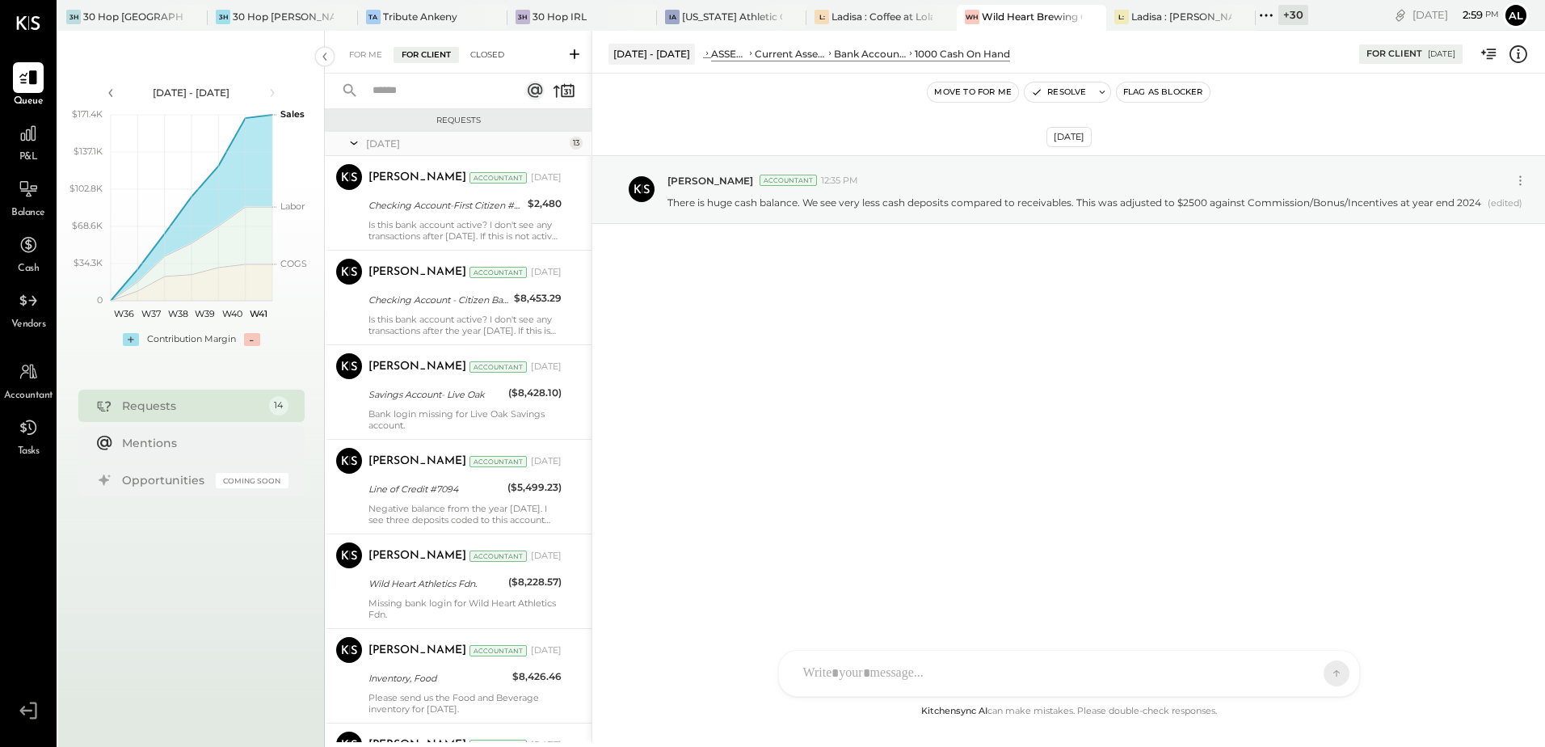
click at [500, 48] on div "Closed" at bounding box center [487, 55] width 50 height 16
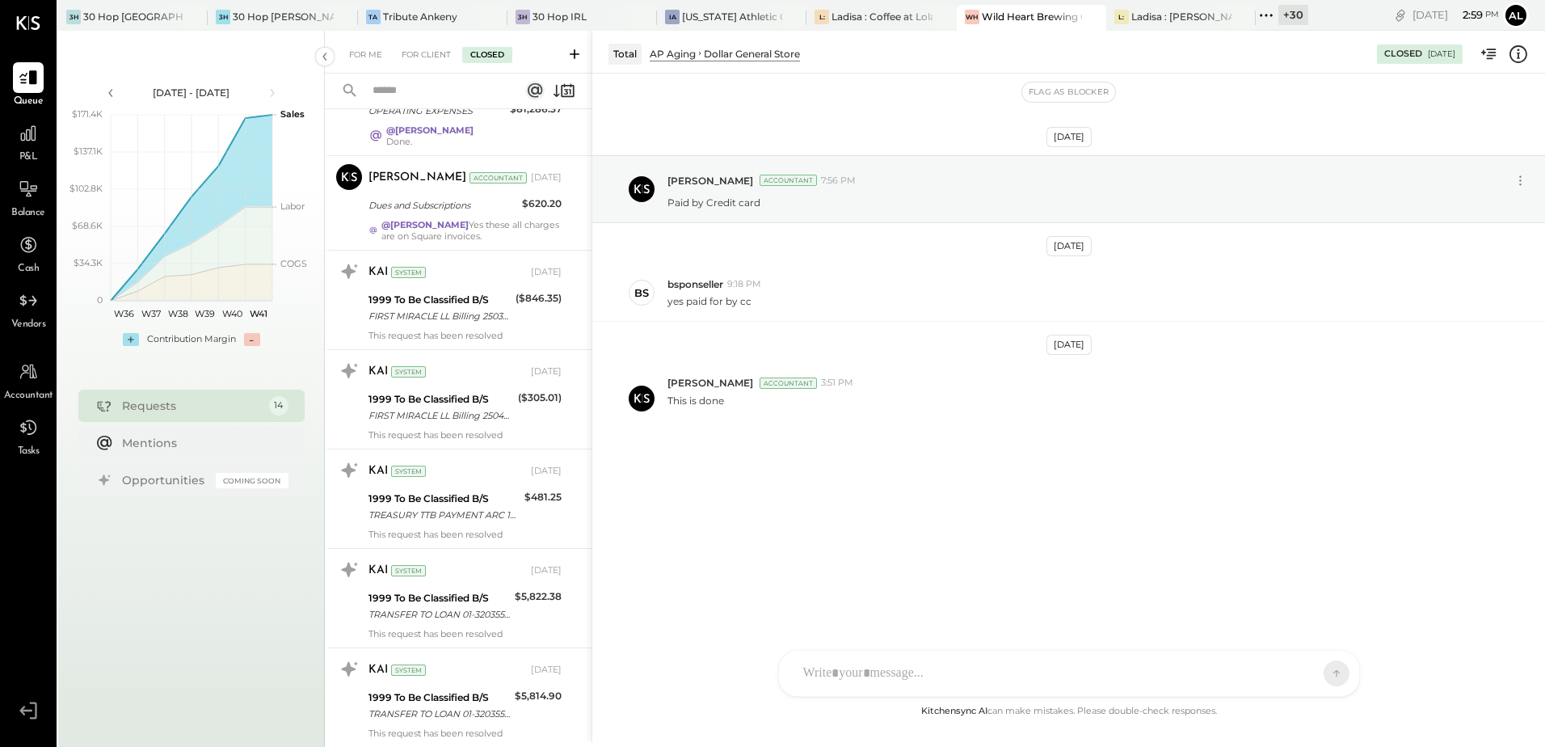
scroll to position [1354, 0]
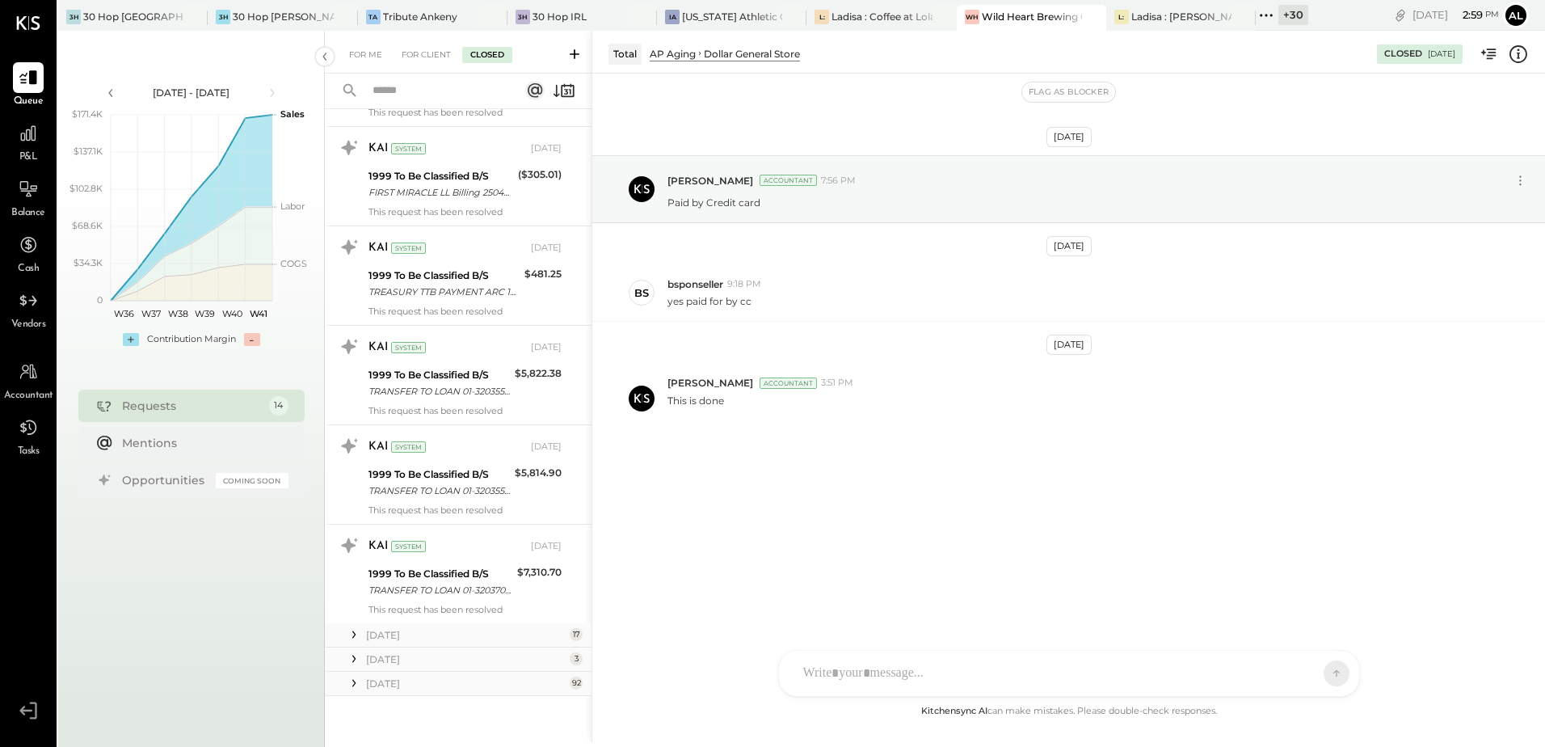
click at [400, 683] on div "[DATE]" at bounding box center [466, 683] width 200 height 14
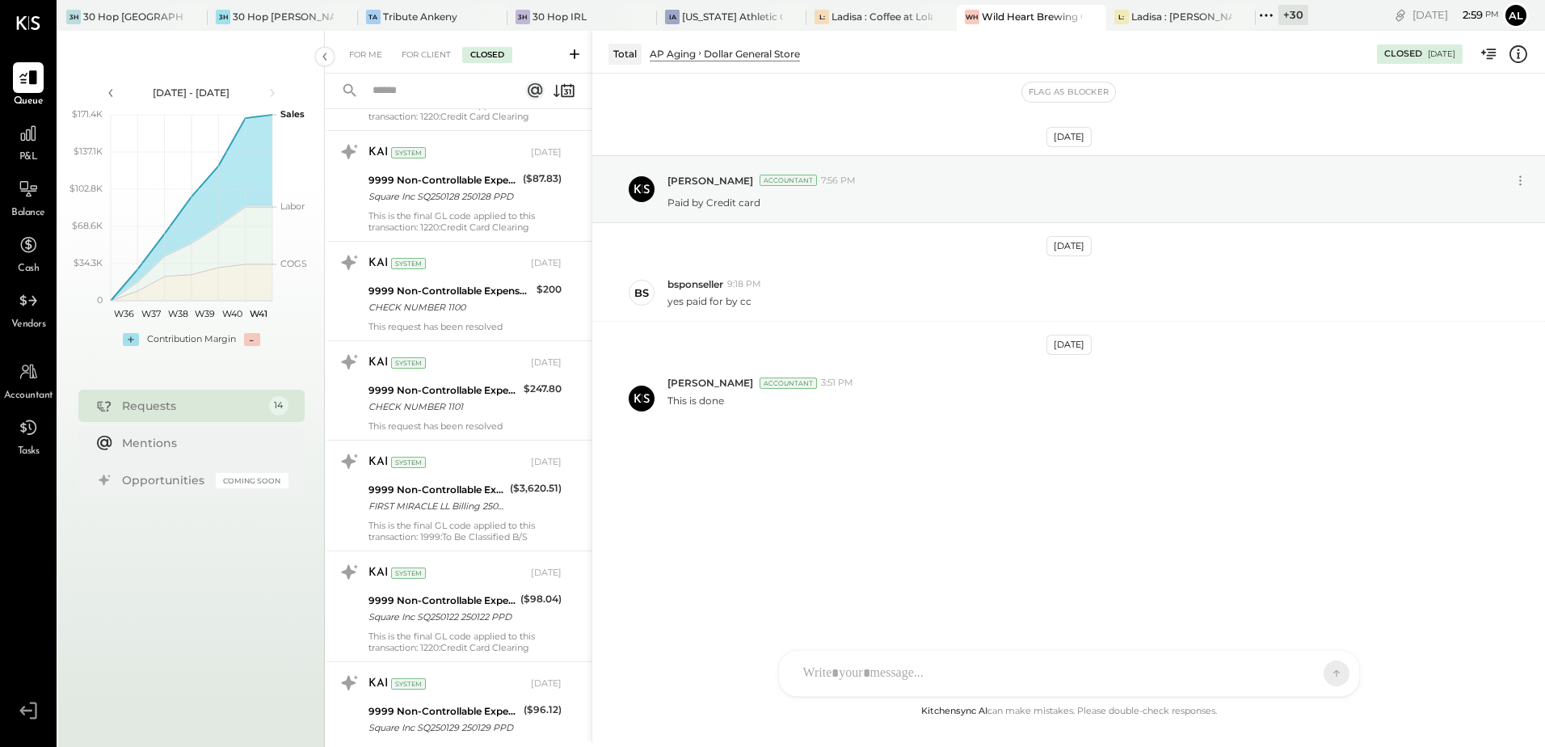
scroll to position [9920, 0]
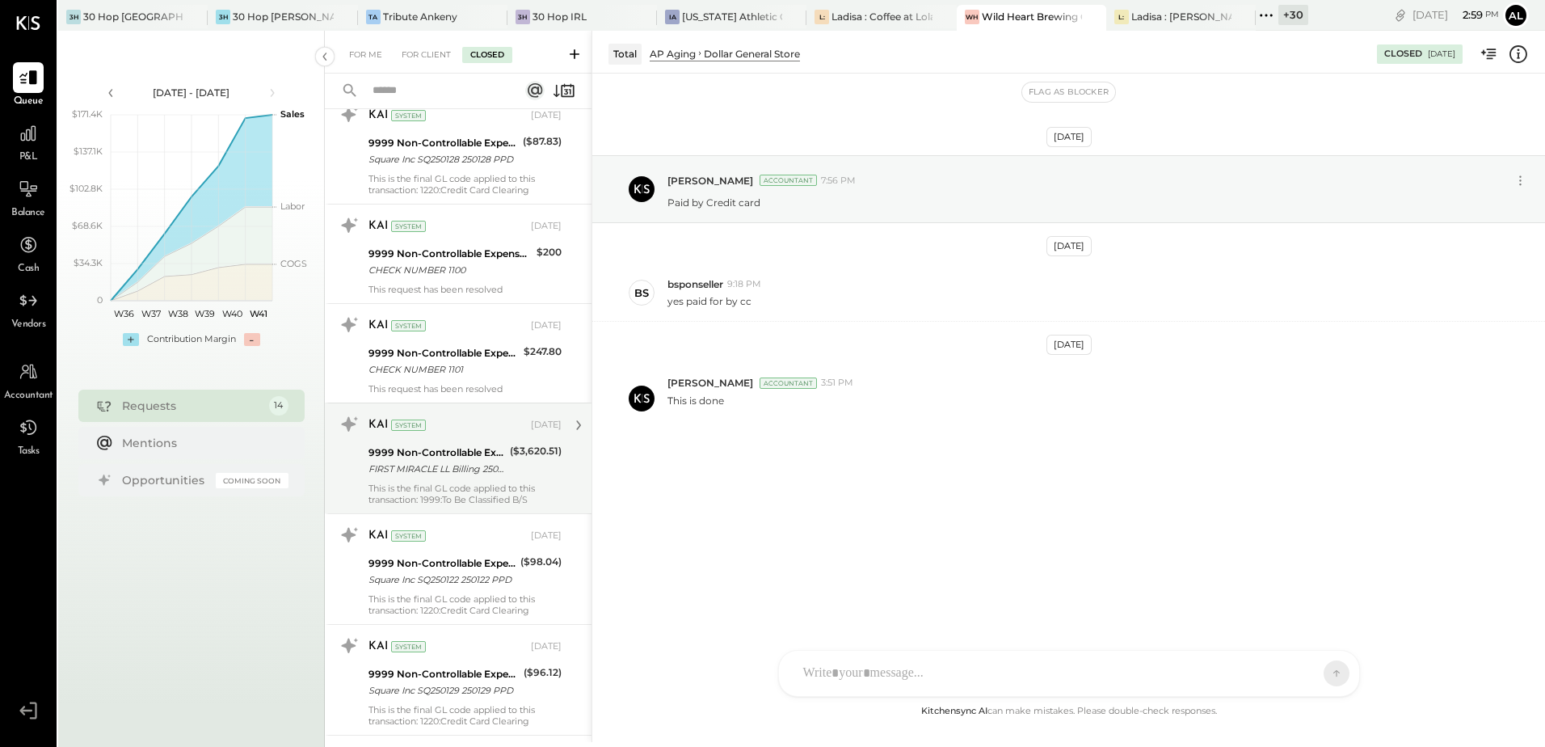
click at [474, 475] on div "FIRST MIRACLE LL Billing 250106 CCD" at bounding box center [436, 469] width 137 height 16
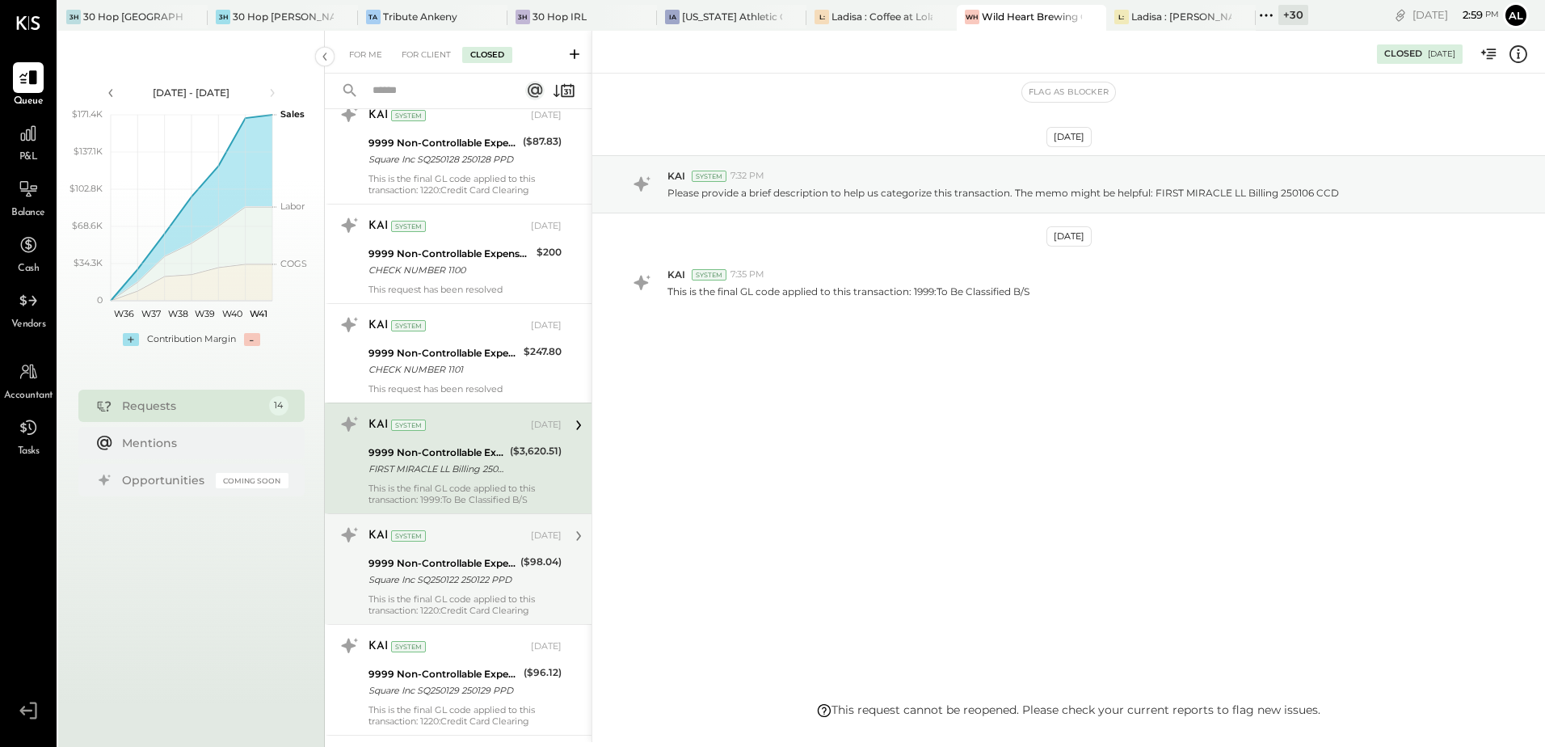
click at [453, 570] on div "9999 Non-Controllable Expenses:Other Income and Expenses:To Be Classified P&L" at bounding box center [441, 563] width 147 height 16
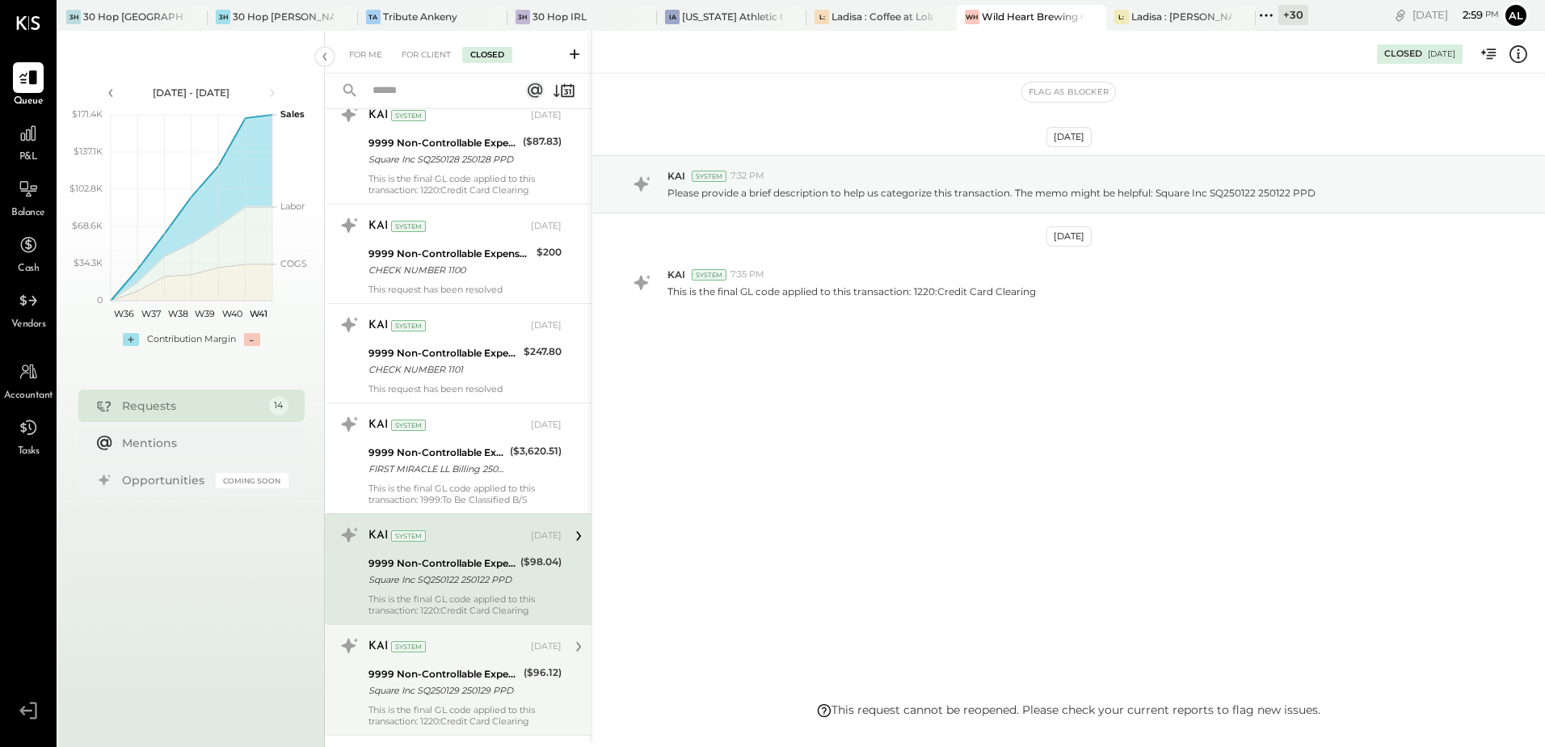
click at [434, 659] on div "KAI System Jun 16, 2025" at bounding box center [464, 646] width 193 height 27
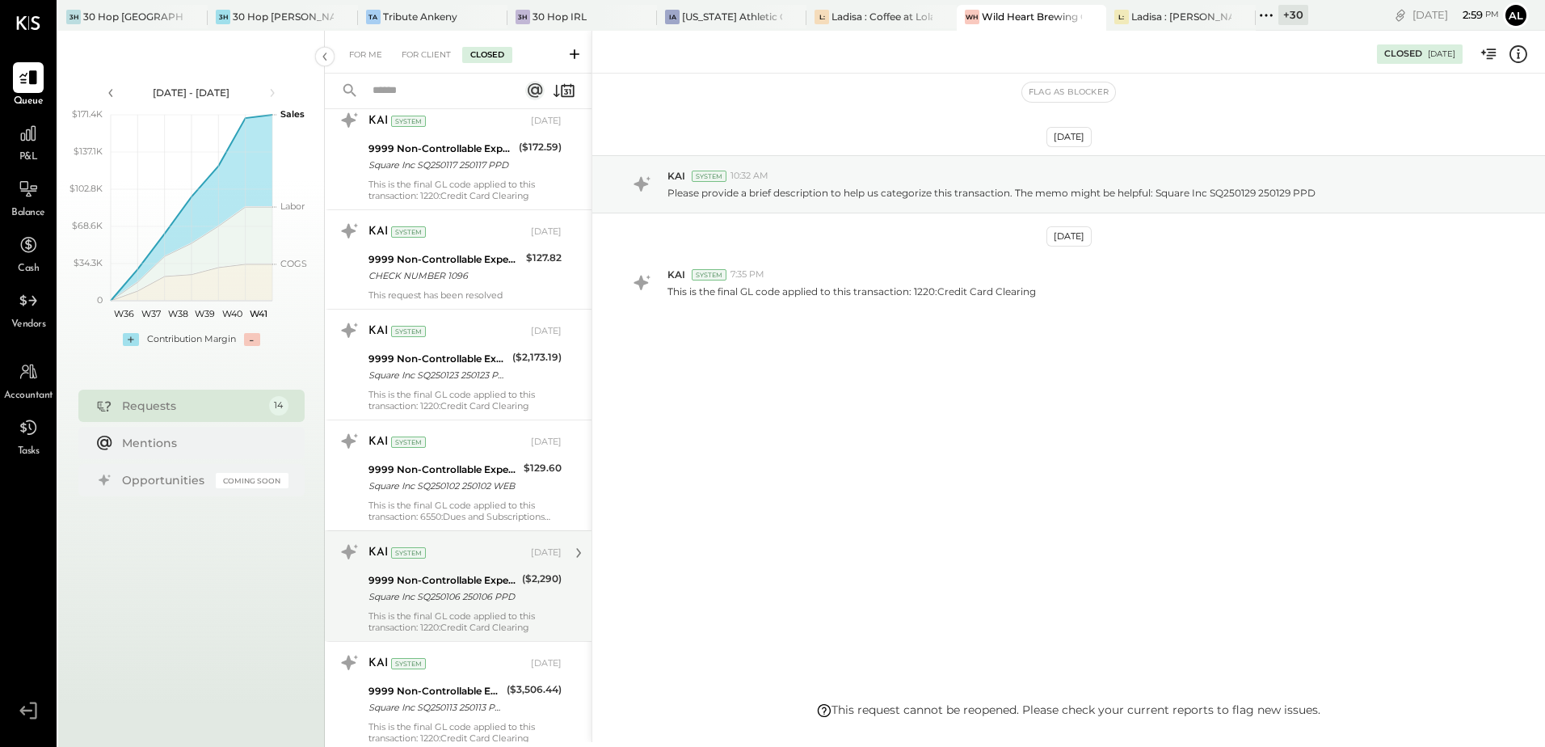
scroll to position [11143, 0]
